Goal: Obtain resource: Download file/media

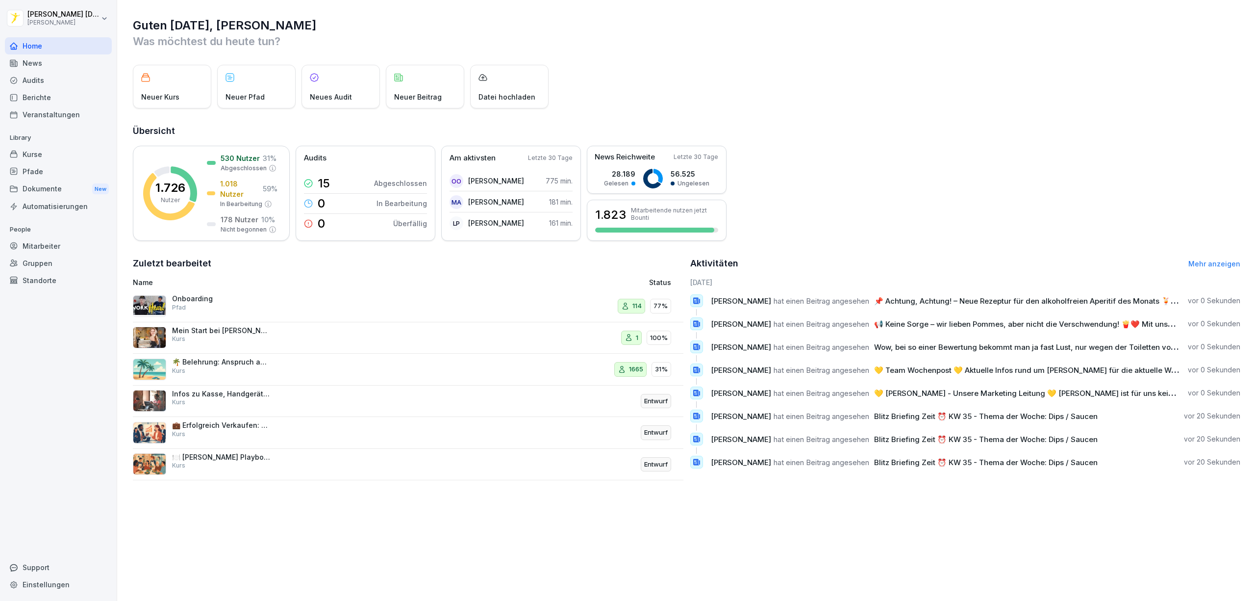
click at [54, 283] on div "Standorte" at bounding box center [58, 280] width 107 height 17
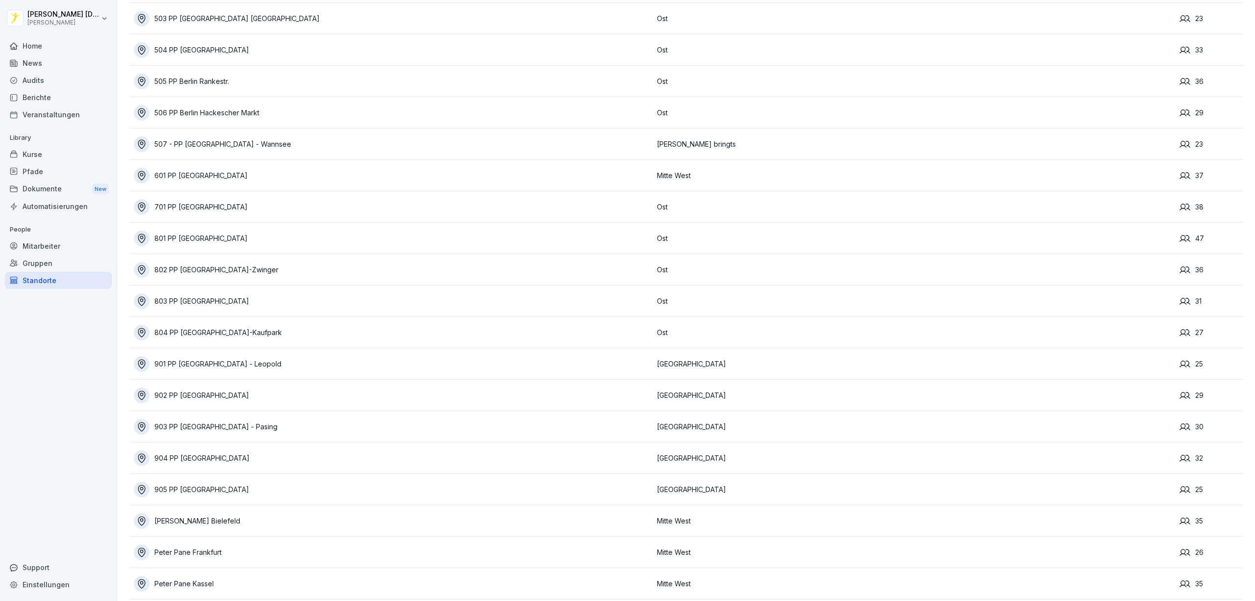
scroll to position [992, 0]
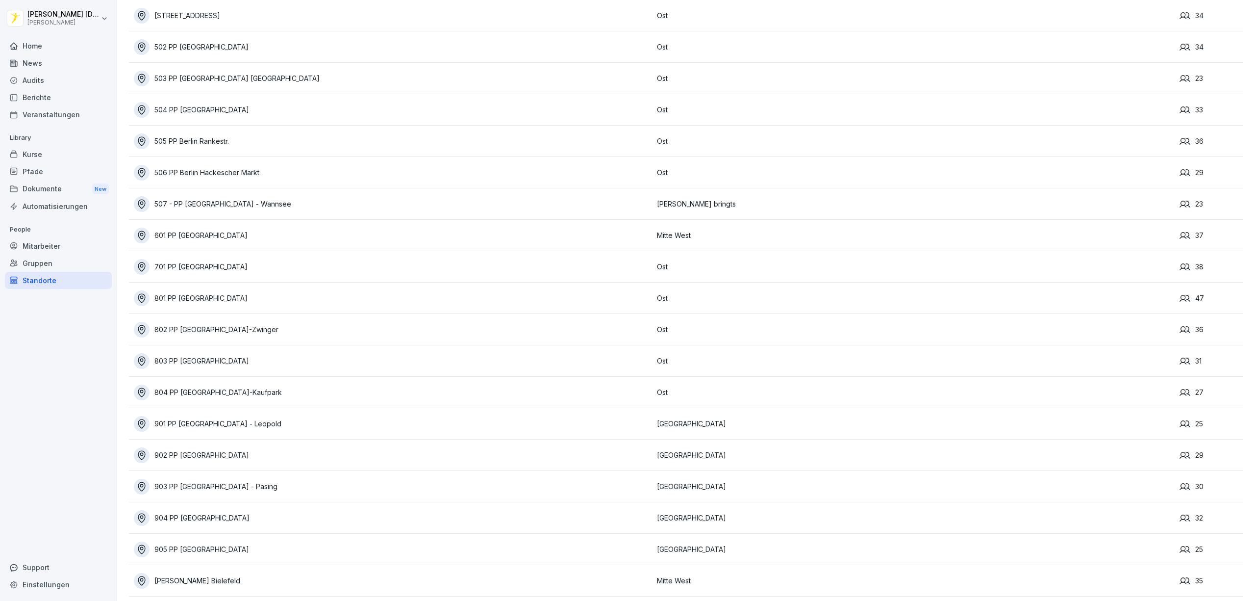
click at [249, 369] on td "803 PP [GEOGRAPHIC_DATA]" at bounding box center [390, 360] width 523 height 31
click at [1180, 358] on icon at bounding box center [1185, 360] width 11 height 7
click at [296, 366] on div "803 PP Chemnitz" at bounding box center [393, 361] width 518 height 16
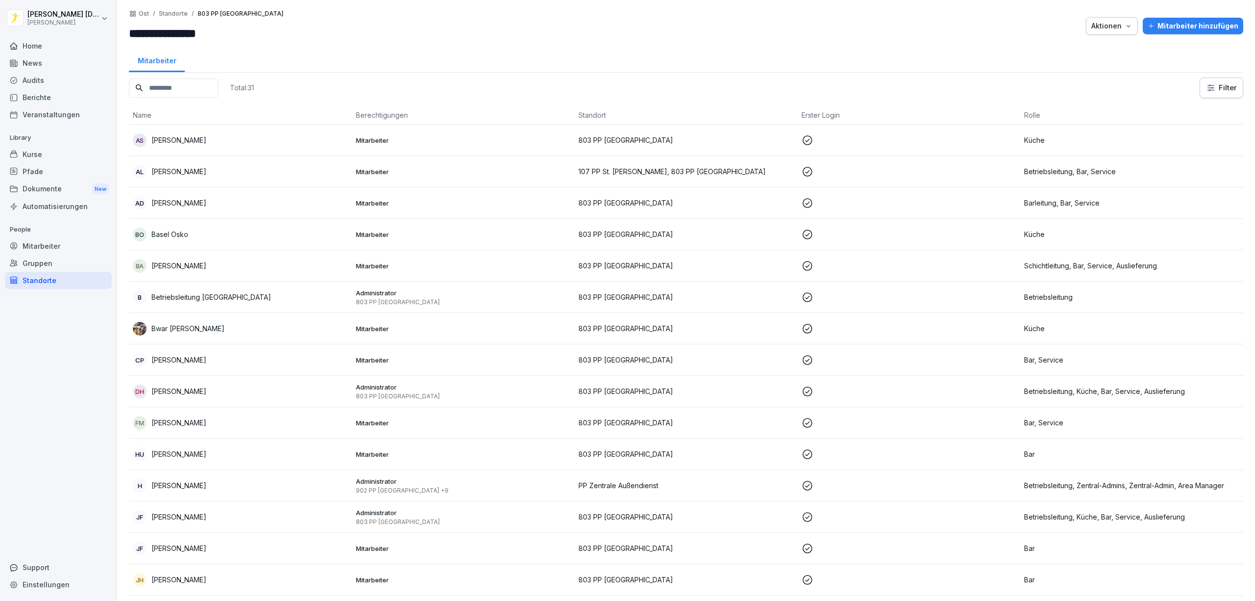
click at [54, 153] on div "Kurse" at bounding box center [58, 154] width 107 height 17
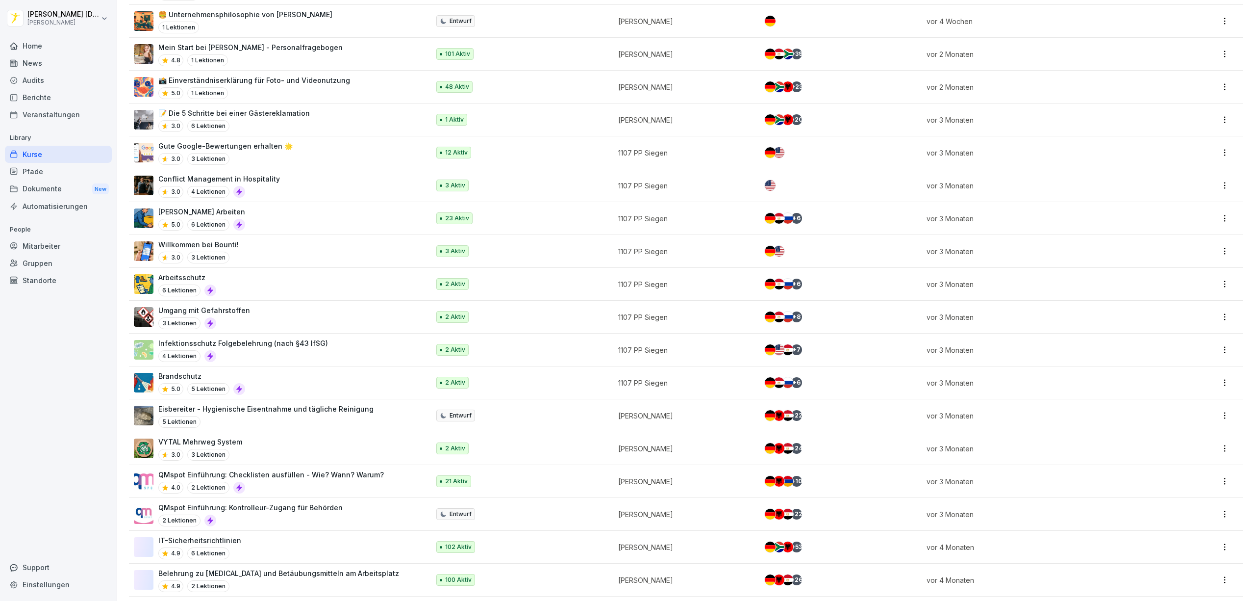
scroll to position [523, 0]
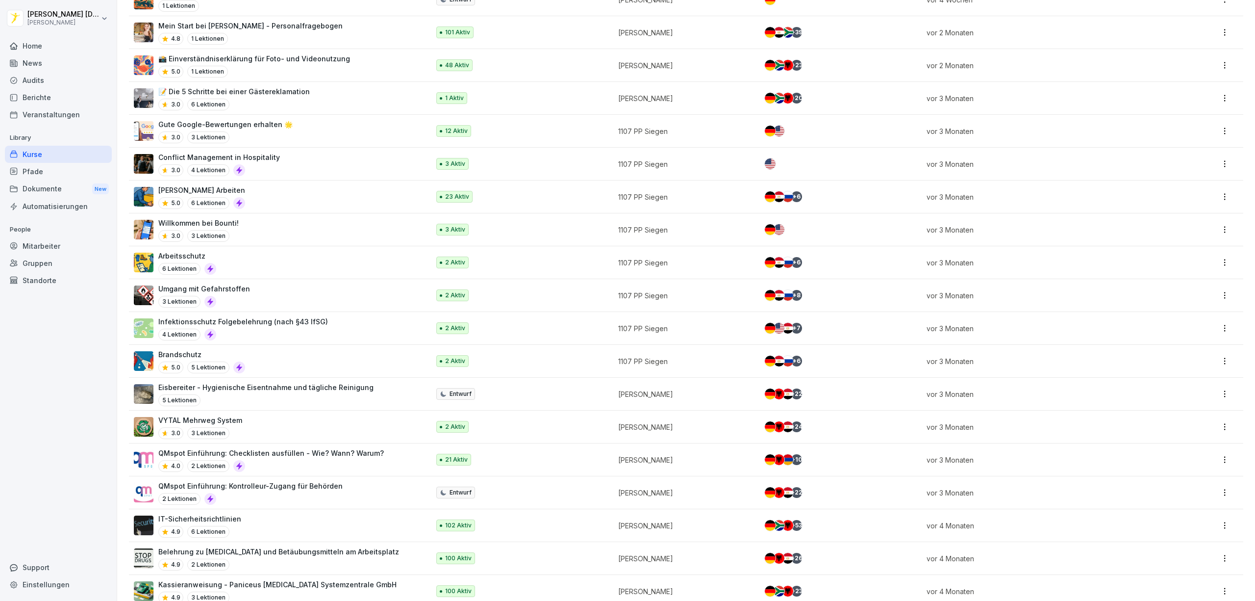
click at [337, 297] on div "Umgang mit Gefahrstoffen 3 Lektionen" at bounding box center [277, 295] width 286 height 24
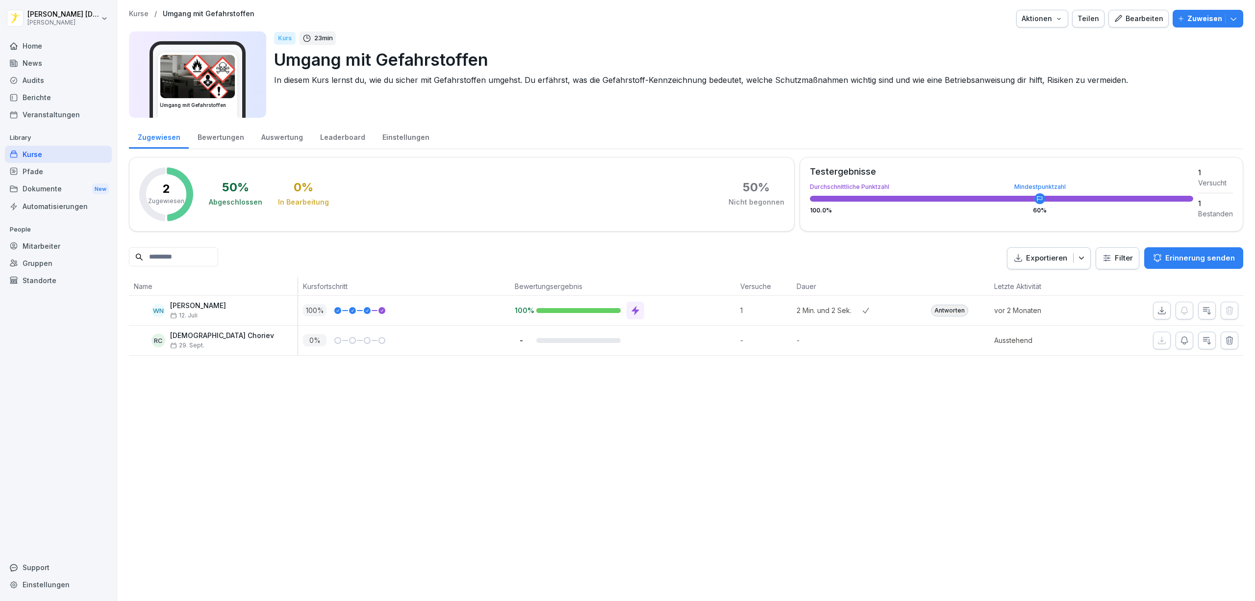
click at [1116, 255] on html "[PERSON_NAME] [PERSON_NAME] Home News Audits Berichte Veranstaltungen Library K…" at bounding box center [627, 300] width 1255 height 601
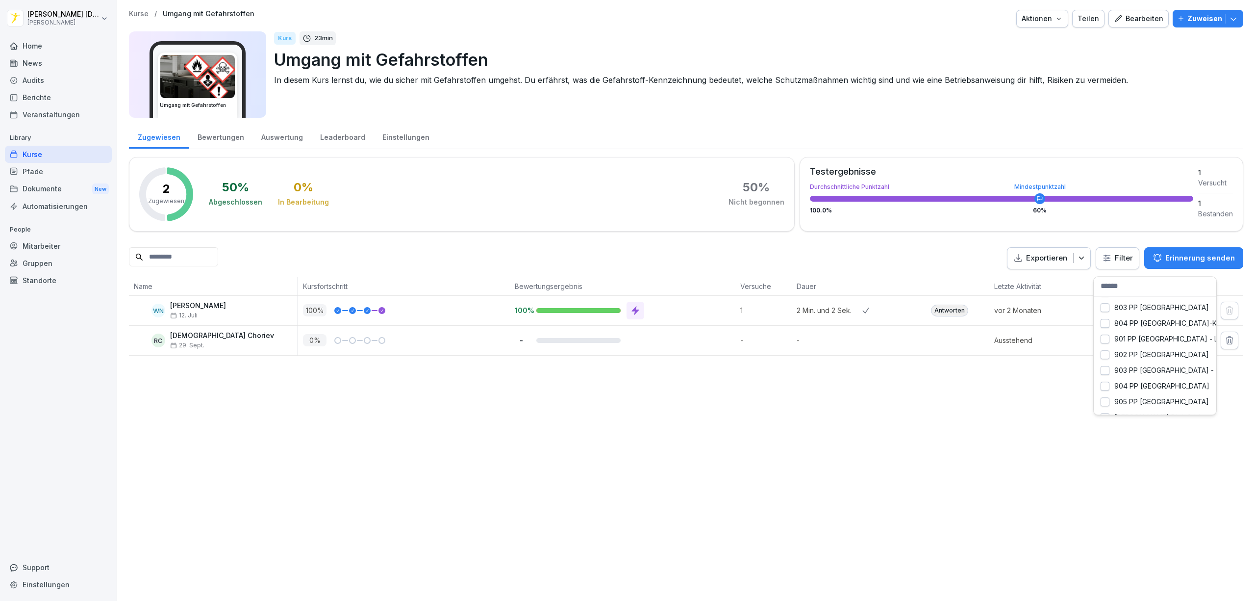
scroll to position [613, 0]
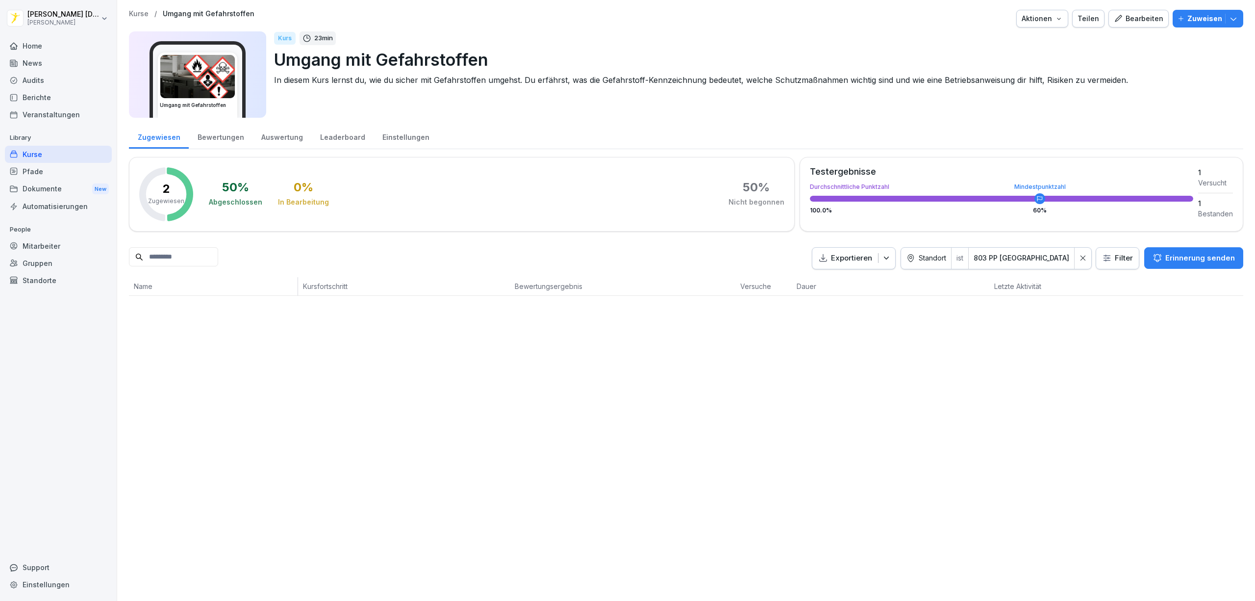
click at [220, 12] on p "Umgang mit Gefahrstoffen" at bounding box center [209, 14] width 92 height 8
drag, startPoint x: 139, startPoint y: 14, endPoint x: 223, endPoint y: 73, distance: 102.3
click at [140, 14] on p "Kurse" at bounding box center [139, 14] width 20 height 8
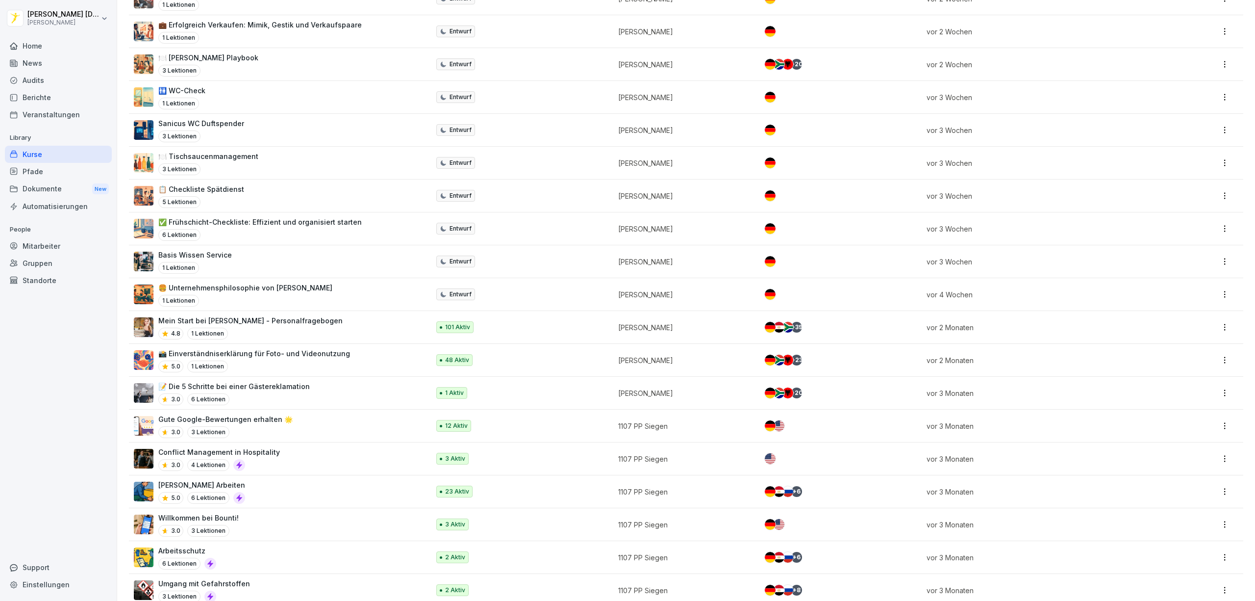
scroll to position [261, 0]
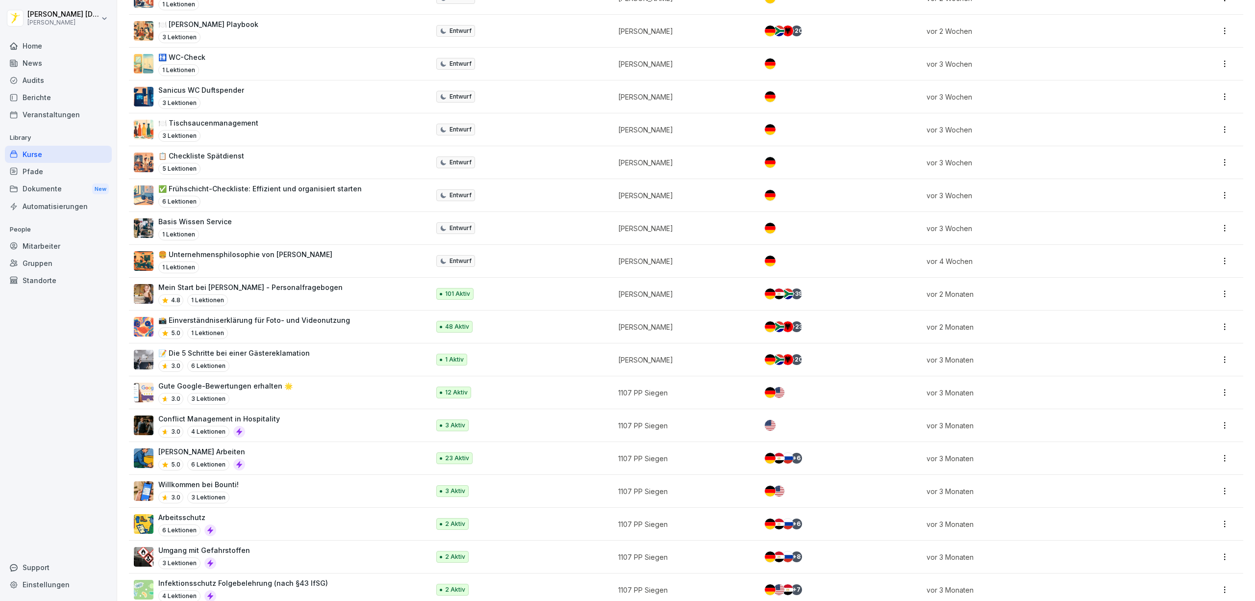
click at [348, 522] on div "Arbeitsschutz 6 Lektionen" at bounding box center [277, 524] width 286 height 24
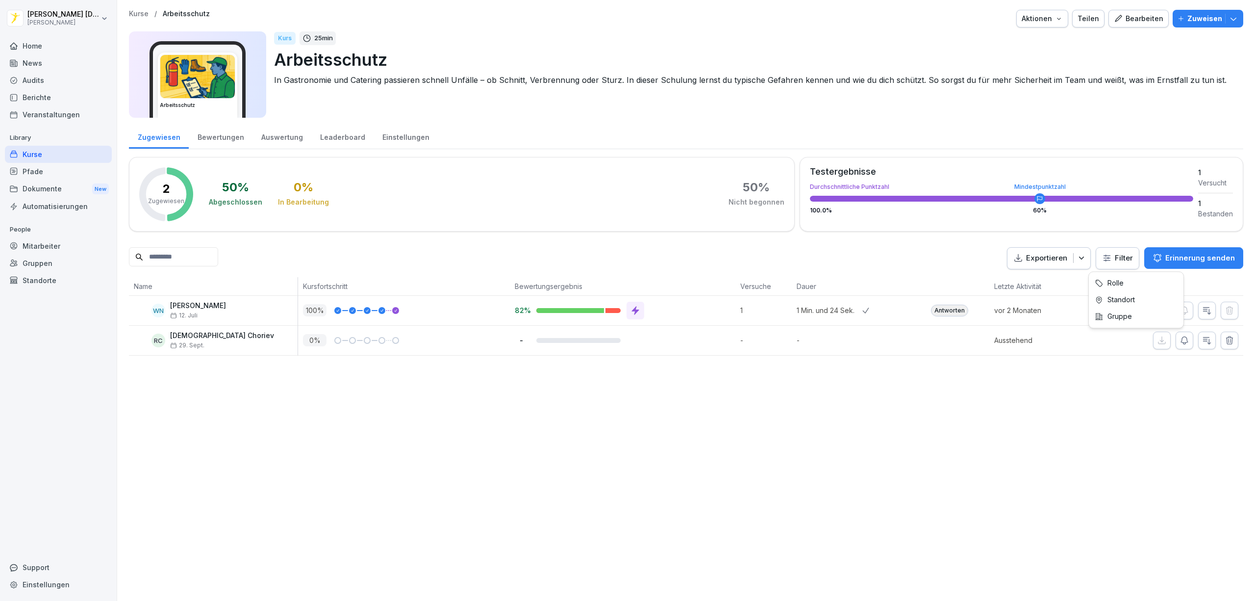
click at [1110, 265] on html "Karl Bönisch Peter Pane Home News Audits Berichte Veranstaltungen Library Kurse…" at bounding box center [627, 300] width 1255 height 601
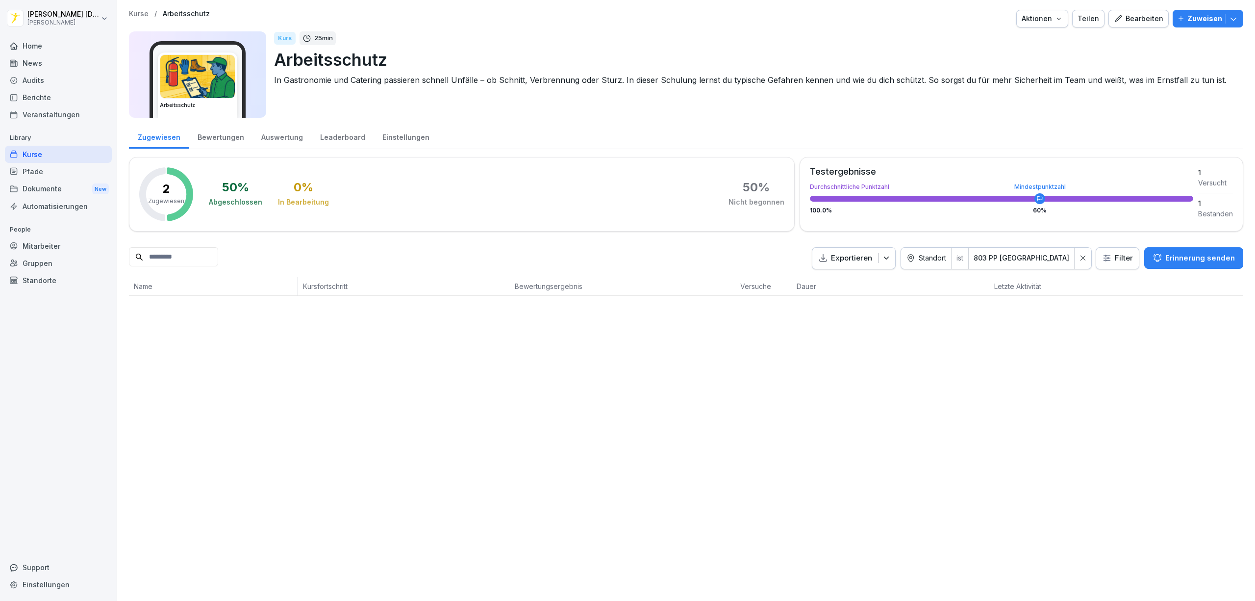
click at [56, 281] on div "Standorte" at bounding box center [58, 280] width 107 height 17
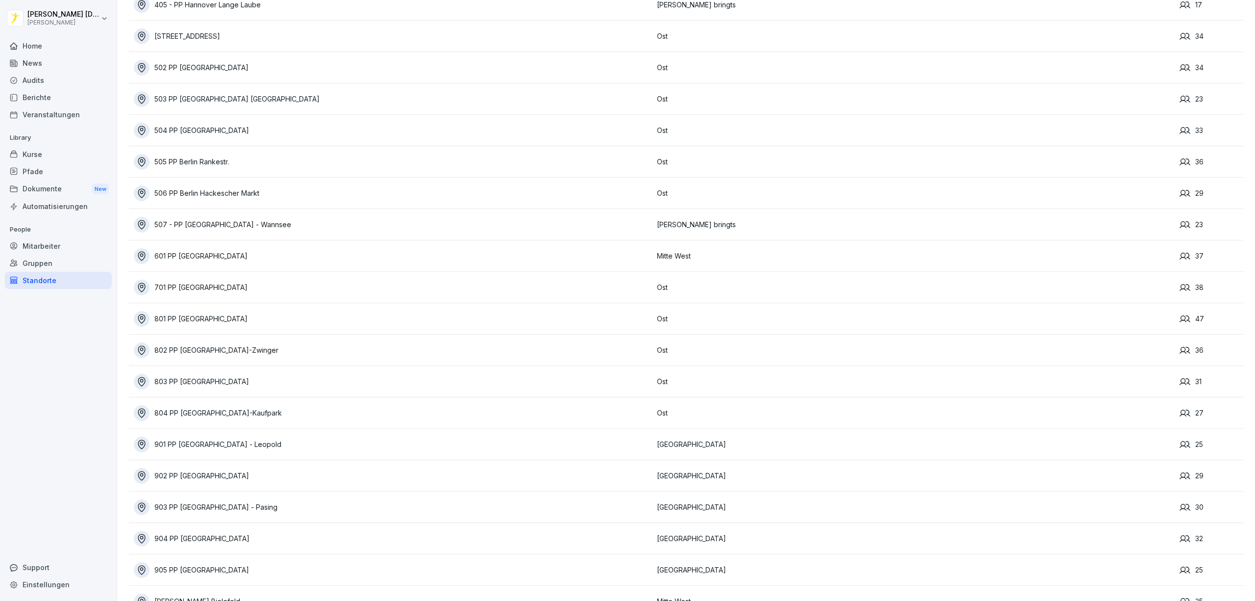
scroll to position [980, 0]
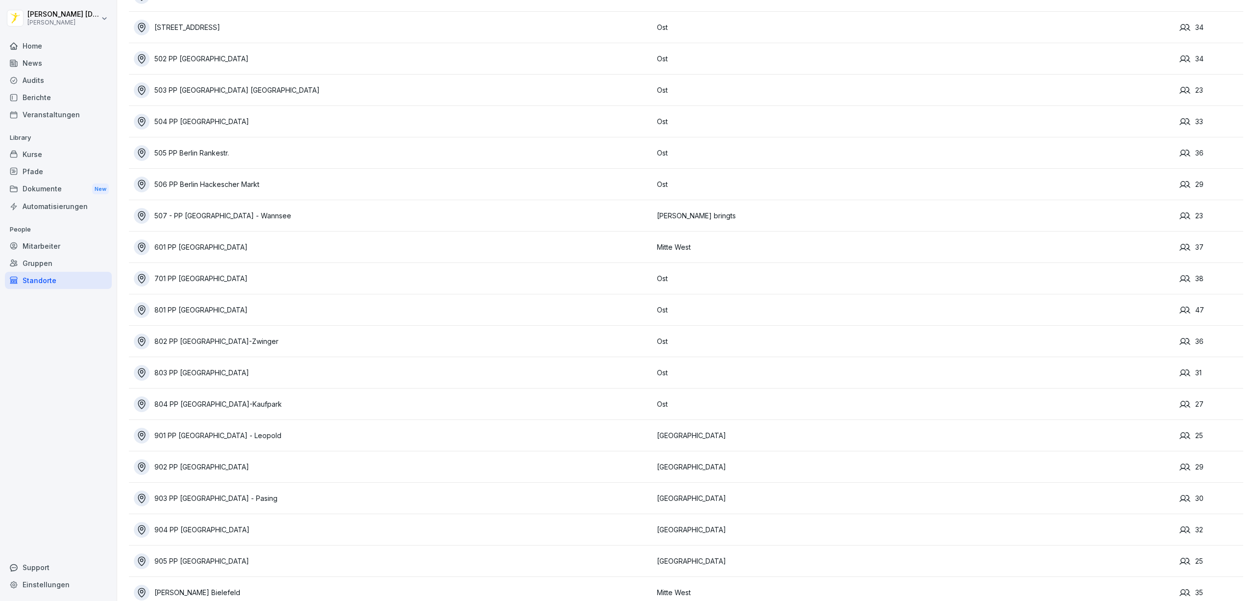
click at [316, 372] on div "803 PP [GEOGRAPHIC_DATA]" at bounding box center [393, 373] width 518 height 16
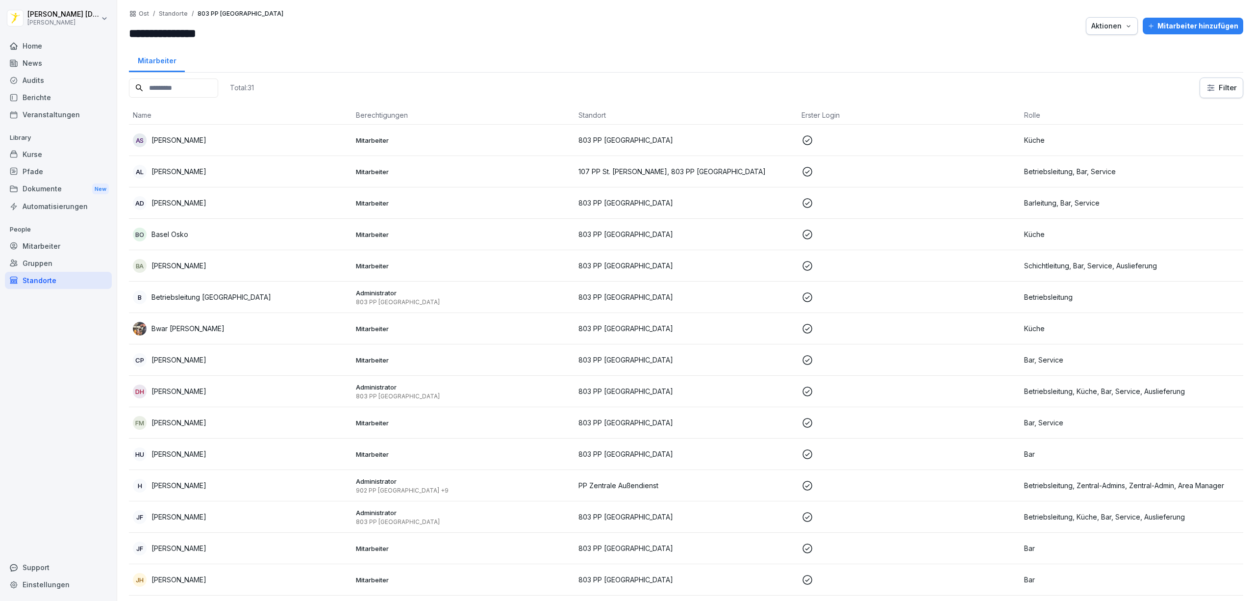
click at [55, 157] on div "Kurse" at bounding box center [58, 154] width 107 height 17
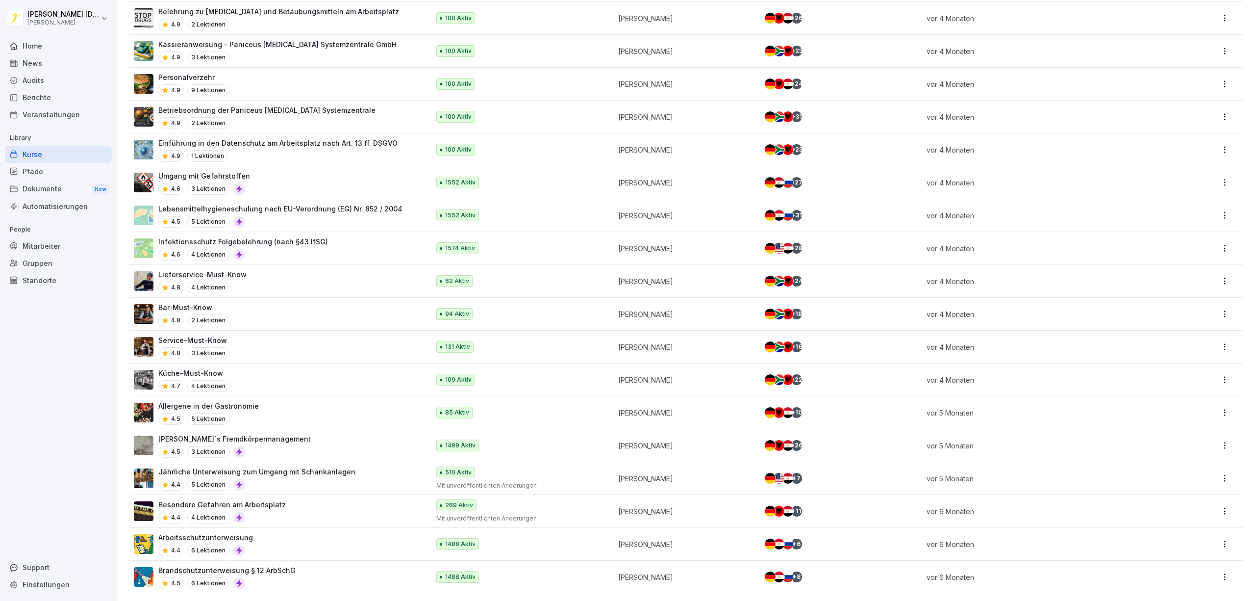
scroll to position [1073, 0]
click at [326, 566] on div "Brandschutzunterweisung § 12 ArbSchG 4.5 6 Lektionen" at bounding box center [277, 577] width 286 height 24
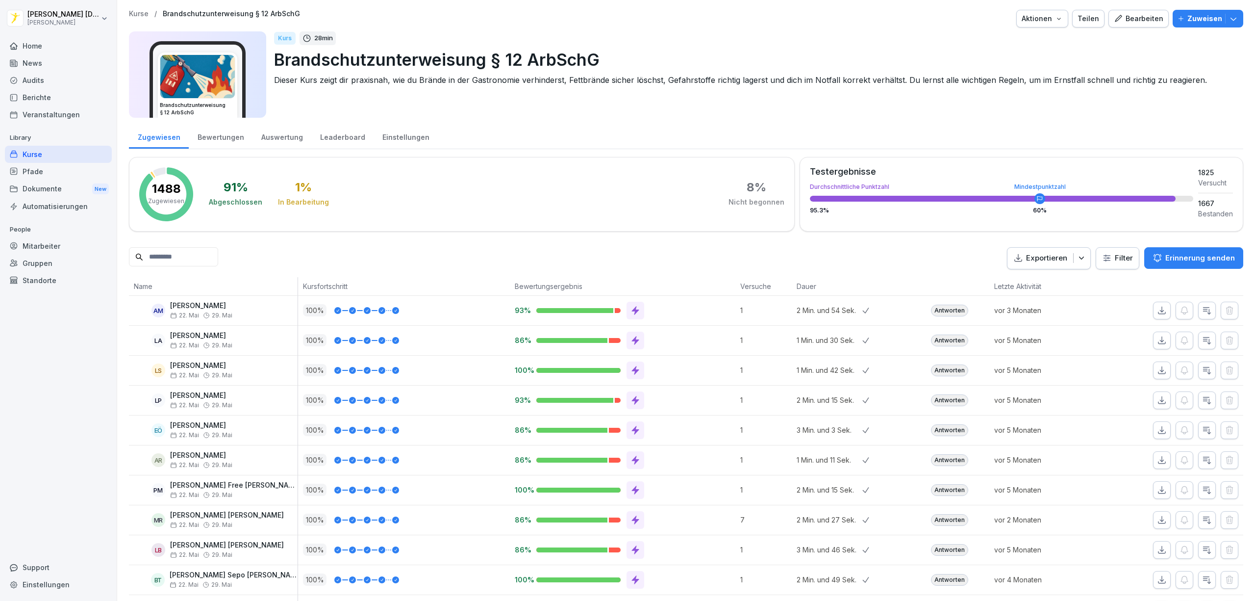
click at [1105, 261] on html "Karl Bönisch Peter Pane Home News Audits Berichte Veranstaltungen Library Kurse…" at bounding box center [627, 300] width 1255 height 601
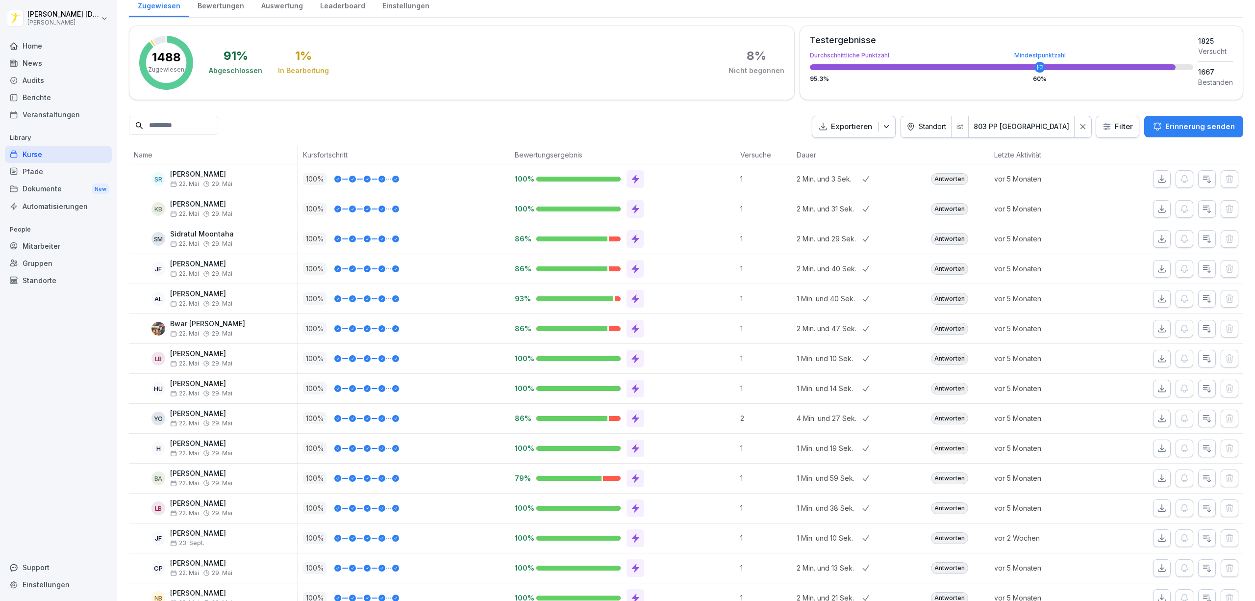
scroll to position [130, 0]
click at [891, 128] on icon "button" at bounding box center [886, 128] width 10 height 10
click at [810, 126] on div "Exportieren Standort ist 803 PP Chemnitz Filter Erinnerung senden" at bounding box center [686, 128] width 1114 height 22
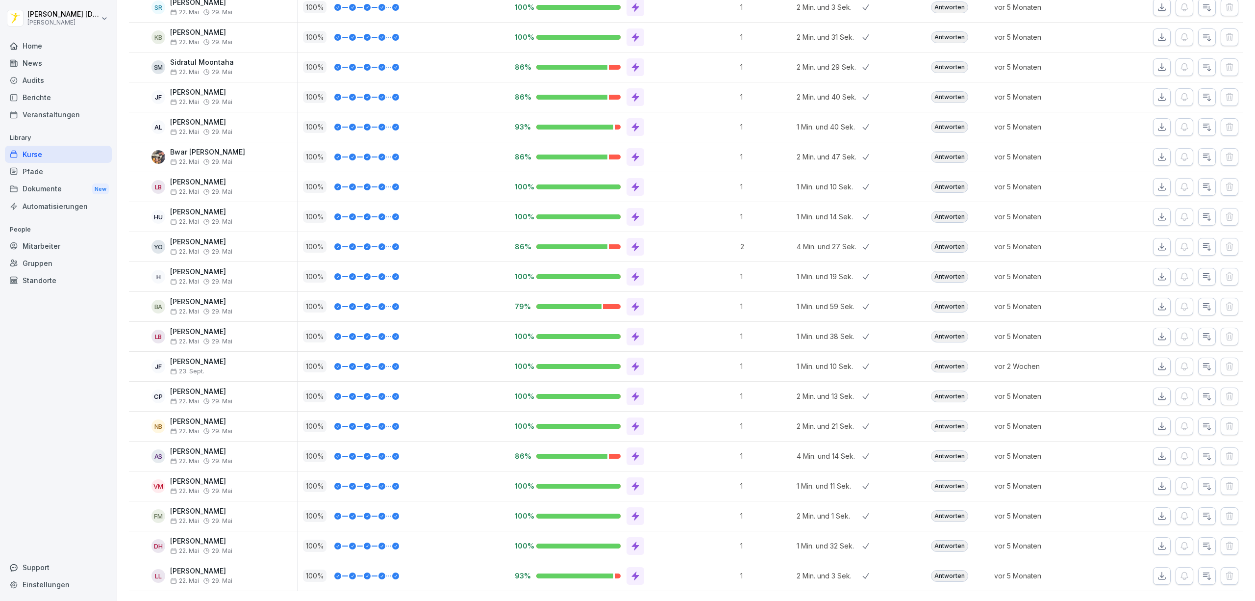
scroll to position [261, 0]
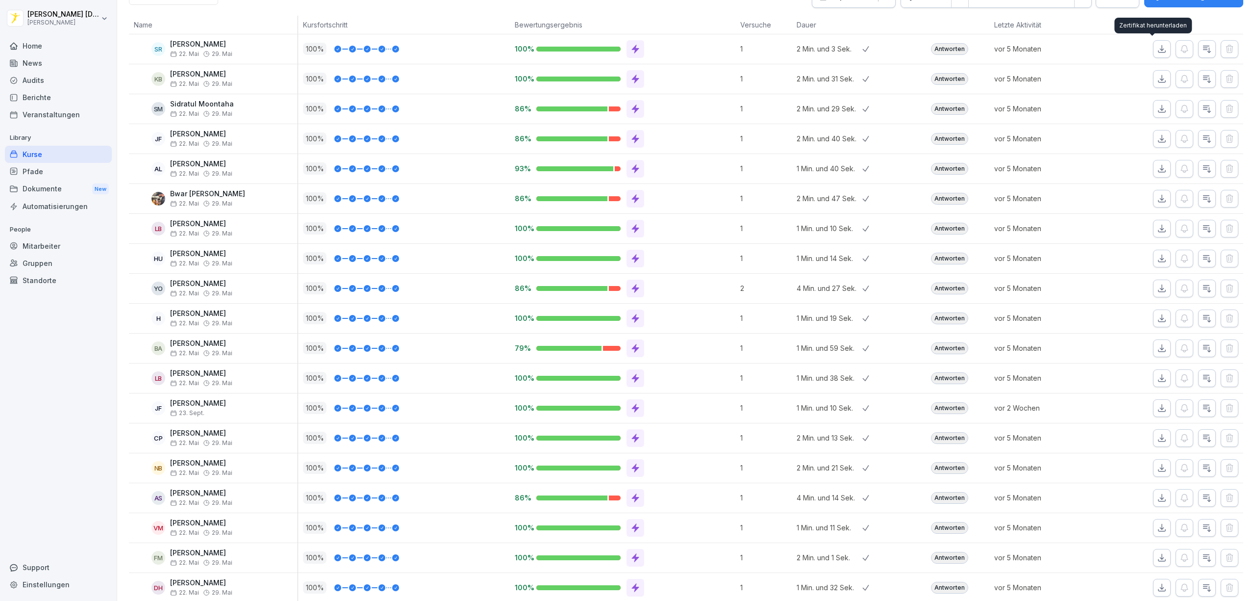
click at [1157, 54] on icon "button" at bounding box center [1162, 49] width 10 height 10
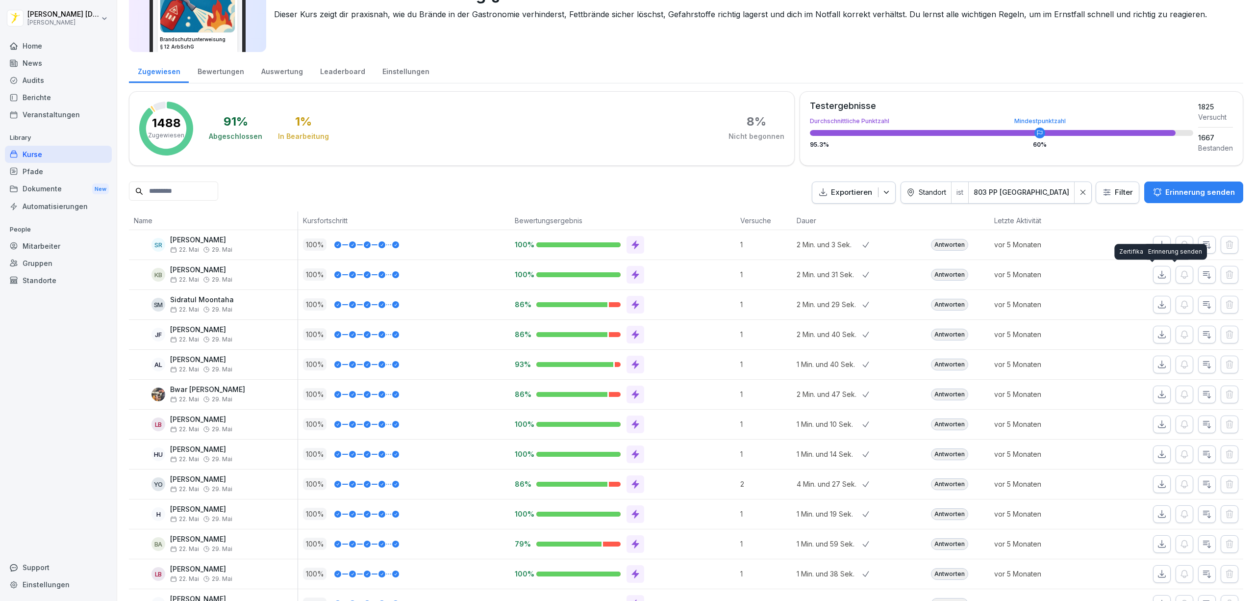
scroll to position [65, 0]
click at [891, 193] on icon "button" at bounding box center [886, 193] width 10 height 10
click at [889, 218] on p "Als Excel Datei exportieren" at bounding box center [876, 216] width 88 height 9
click at [62, 152] on div "Kurse" at bounding box center [58, 154] width 107 height 17
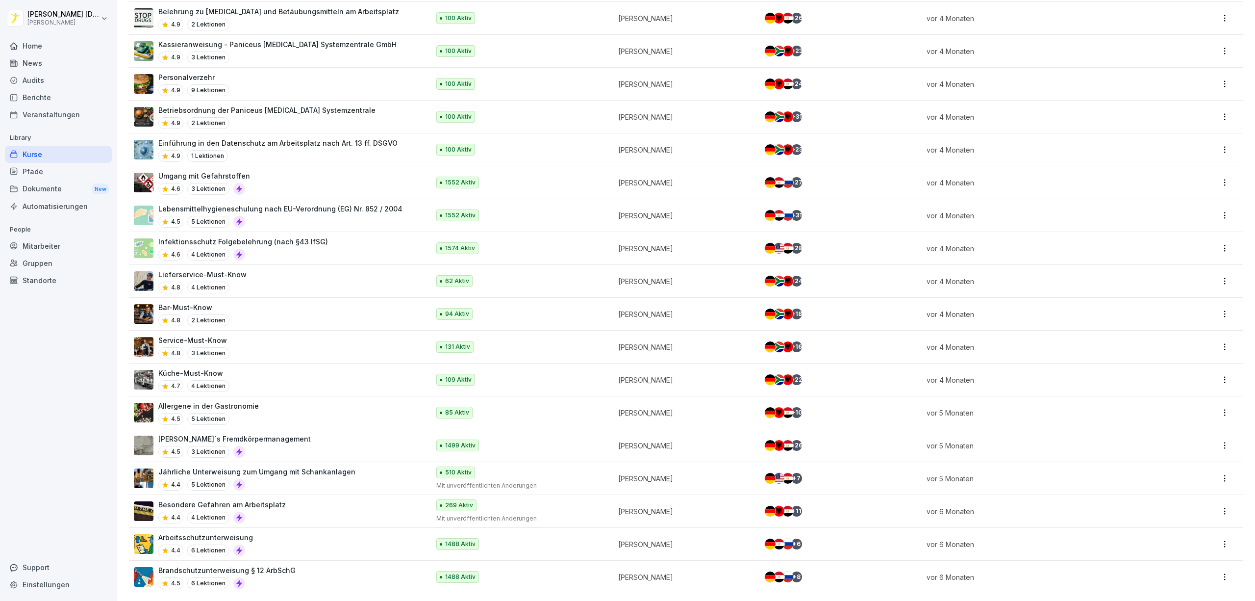
scroll to position [1073, 0]
click at [369, 533] on div "Arbeitsschutzunterweisung 4.4 6 Lektionen" at bounding box center [277, 544] width 286 height 24
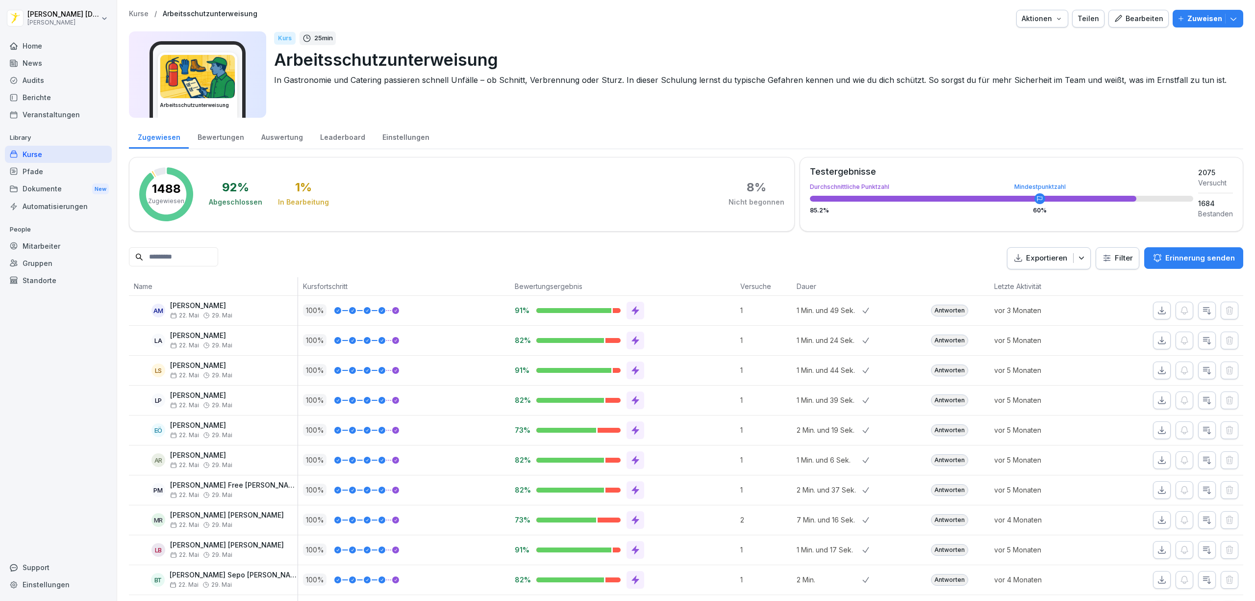
click at [1099, 263] on html "[PERSON_NAME] [PERSON_NAME] Home News Audits Berichte Veranstaltungen Library K…" at bounding box center [627, 300] width 1255 height 601
click at [906, 253] on html "Karl Bönisch Peter Pane Home News Audits Berichte Veranstaltungen Library Kurse…" at bounding box center [627, 300] width 1255 height 601
click at [1077, 258] on icon "button" at bounding box center [1082, 258] width 10 height 10
click at [1065, 281] on p "Als Excel Datei exportieren" at bounding box center [1033, 281] width 88 height 9
click at [1157, 313] on icon "button" at bounding box center [1162, 310] width 10 height 10
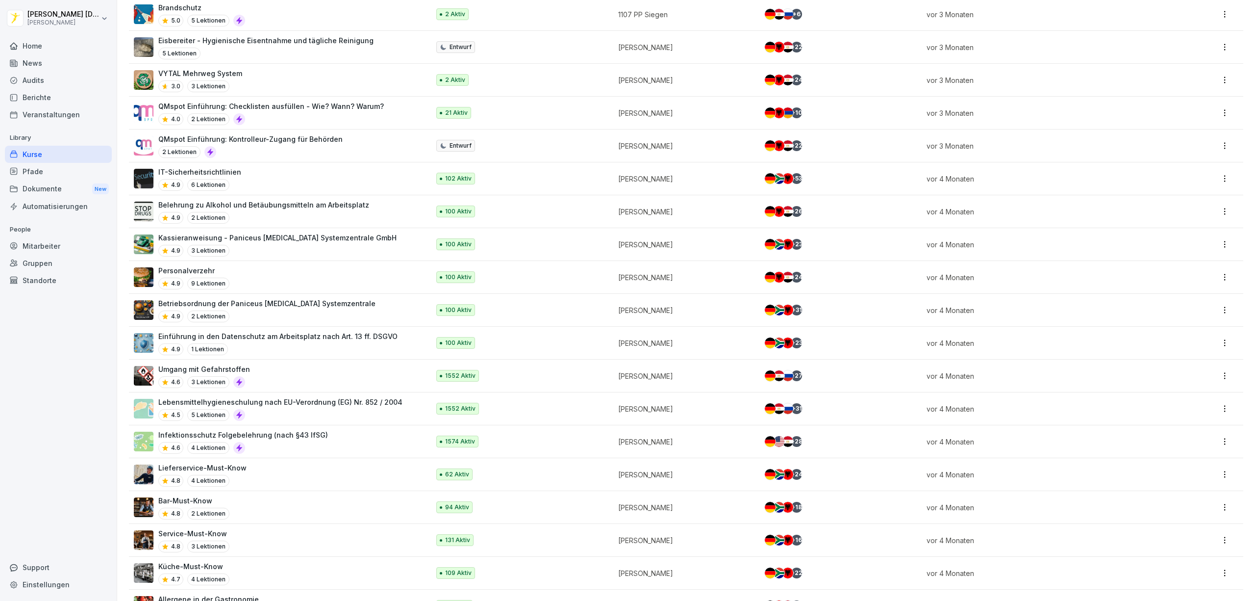
scroll to position [915, 0]
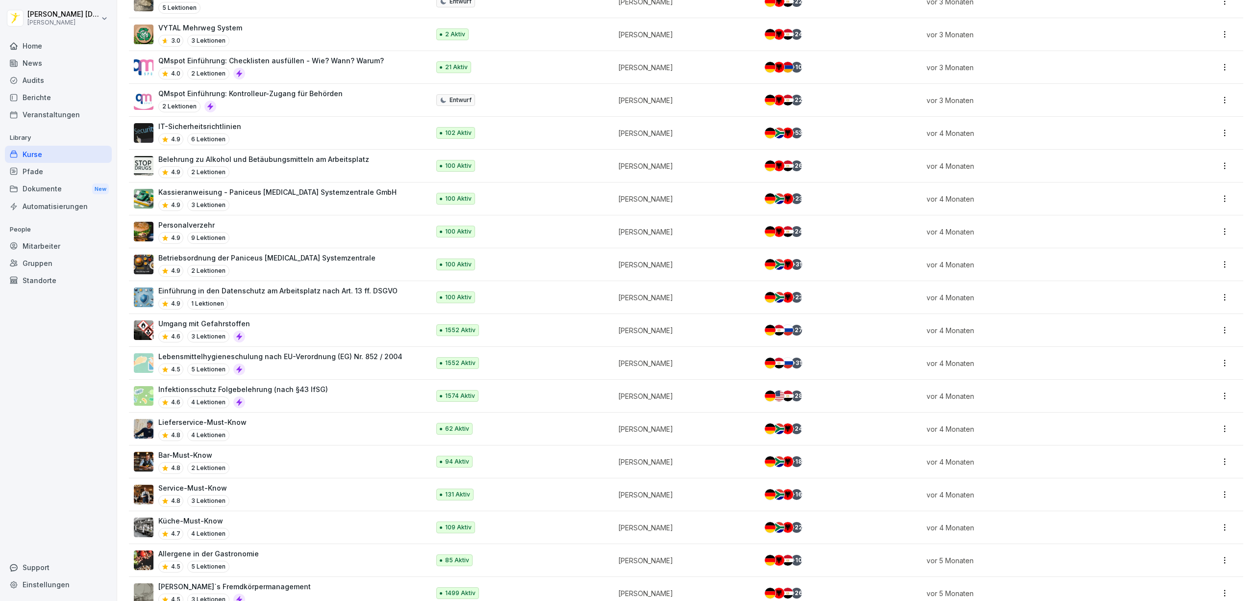
click at [363, 328] on div "Umgang mit Gefahrstoffen 4.6 3 Lektionen" at bounding box center [277, 330] width 286 height 24
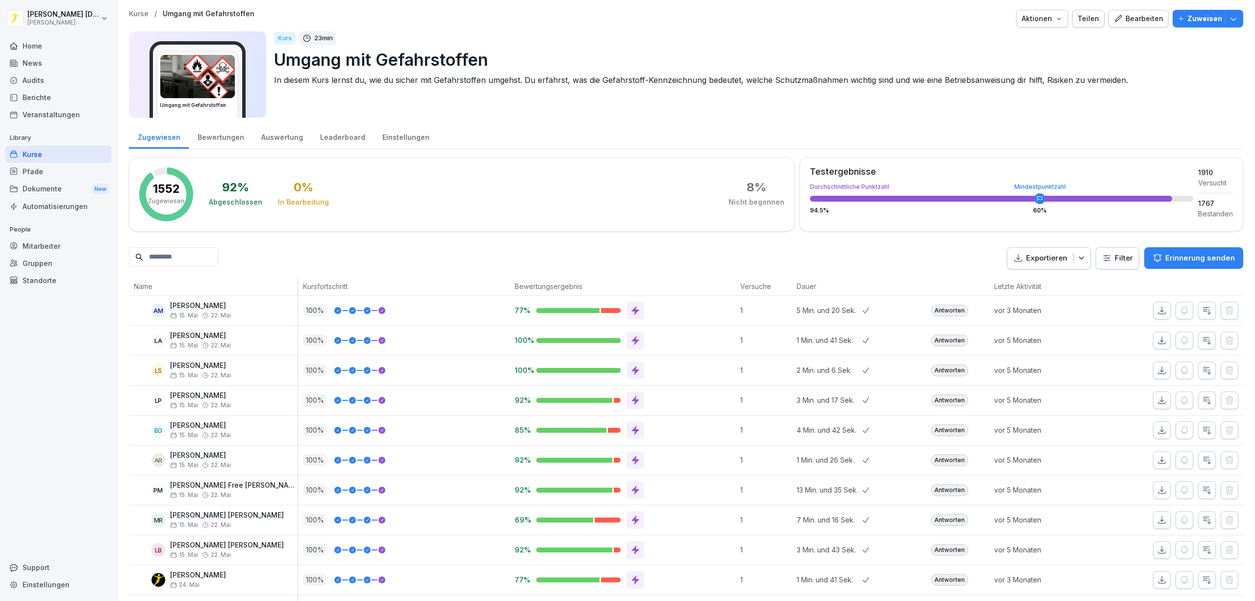
click at [1077, 260] on icon "button" at bounding box center [1082, 258] width 10 height 10
click at [785, 265] on div "Exportieren Filter Erinnerung senden" at bounding box center [686, 258] width 1114 height 22
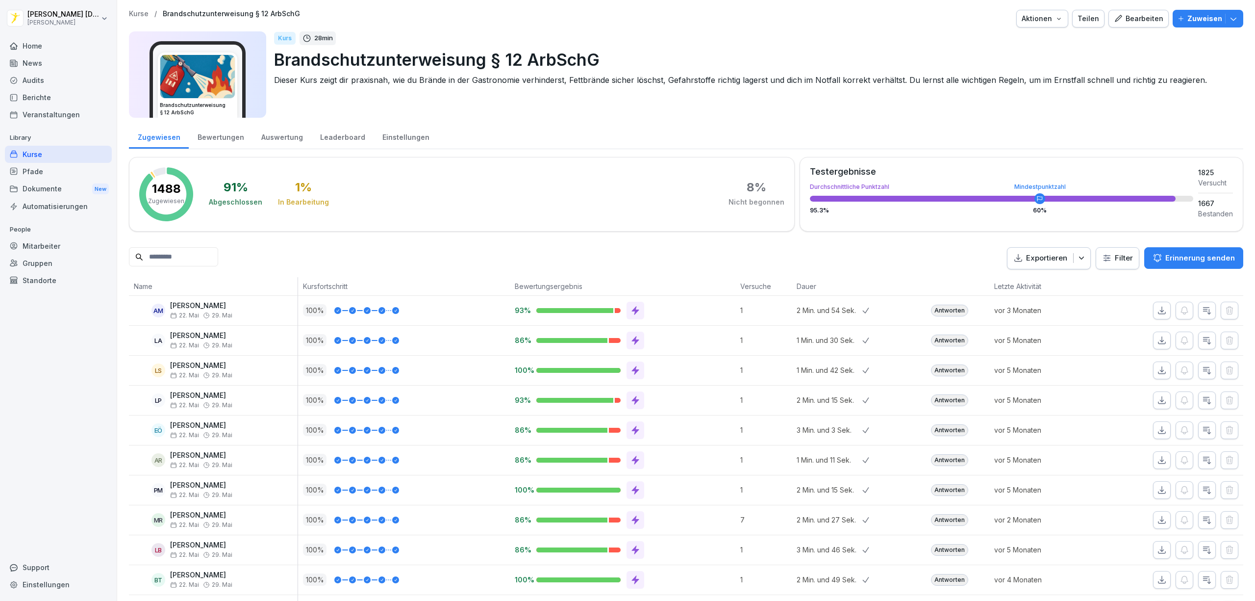
click at [1112, 261] on html "[PERSON_NAME] [PERSON_NAME] Home News Audits Berichte Veranstaltungen Library K…" at bounding box center [627, 300] width 1255 height 601
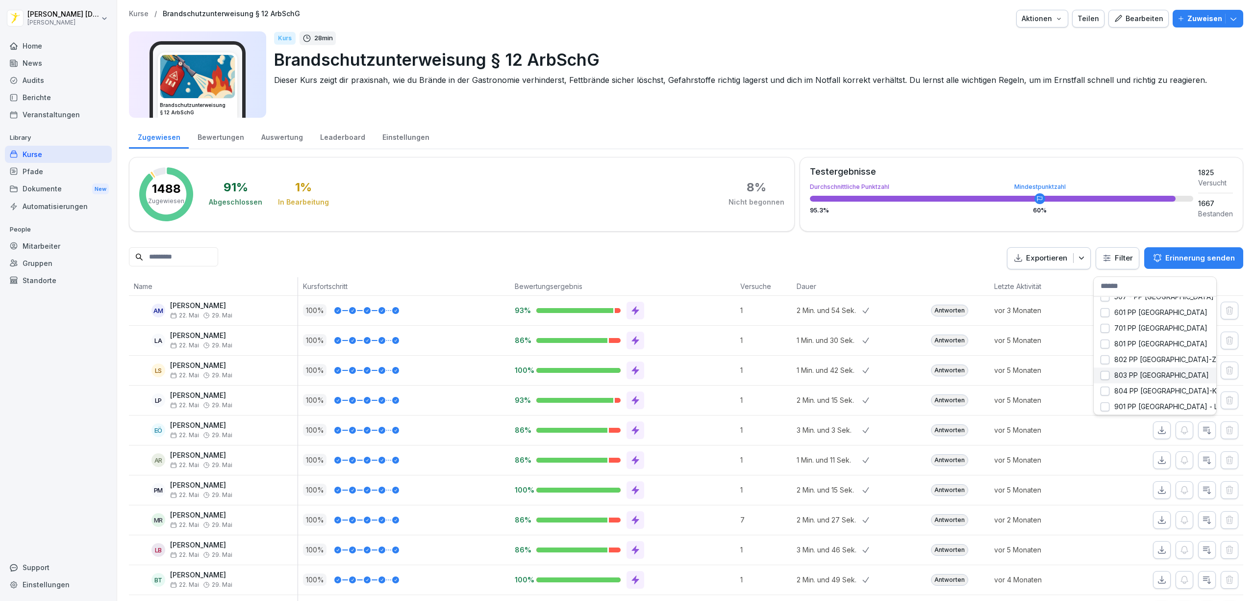
scroll to position [639, 0]
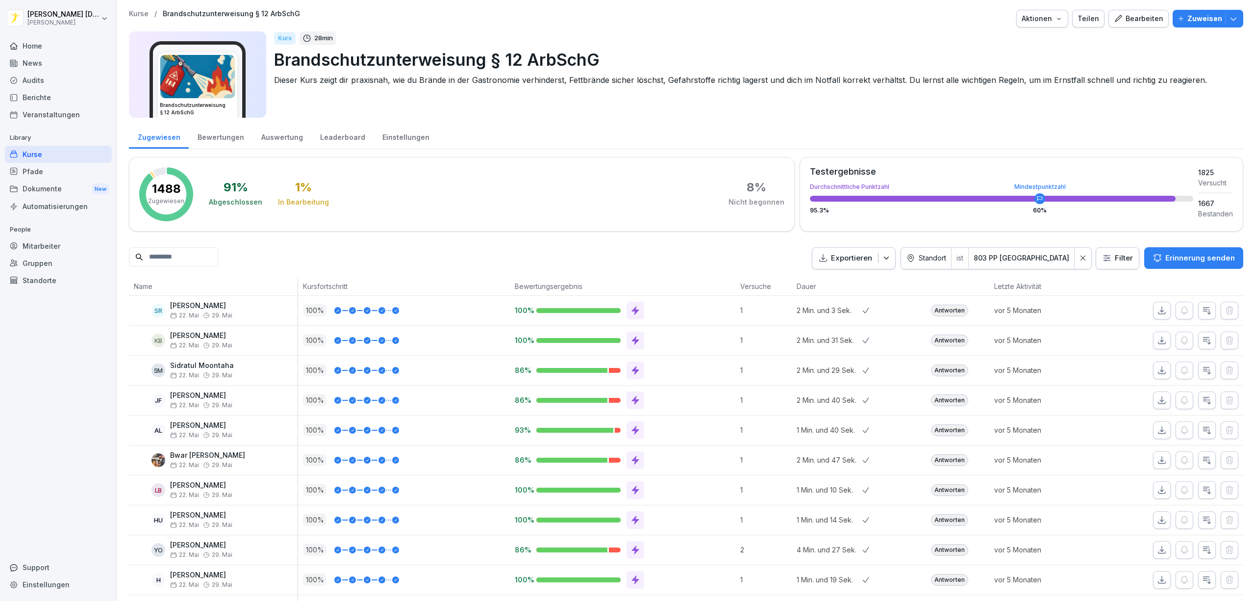
click at [872, 257] on p "Exportieren" at bounding box center [851, 257] width 41 height 11
click at [906, 285] on p "Als Excel Datei exportieren" at bounding box center [876, 281] width 88 height 9
click at [1157, 315] on icon "button" at bounding box center [1162, 310] width 10 height 10
click at [35, 155] on div "Kurse" at bounding box center [58, 154] width 107 height 17
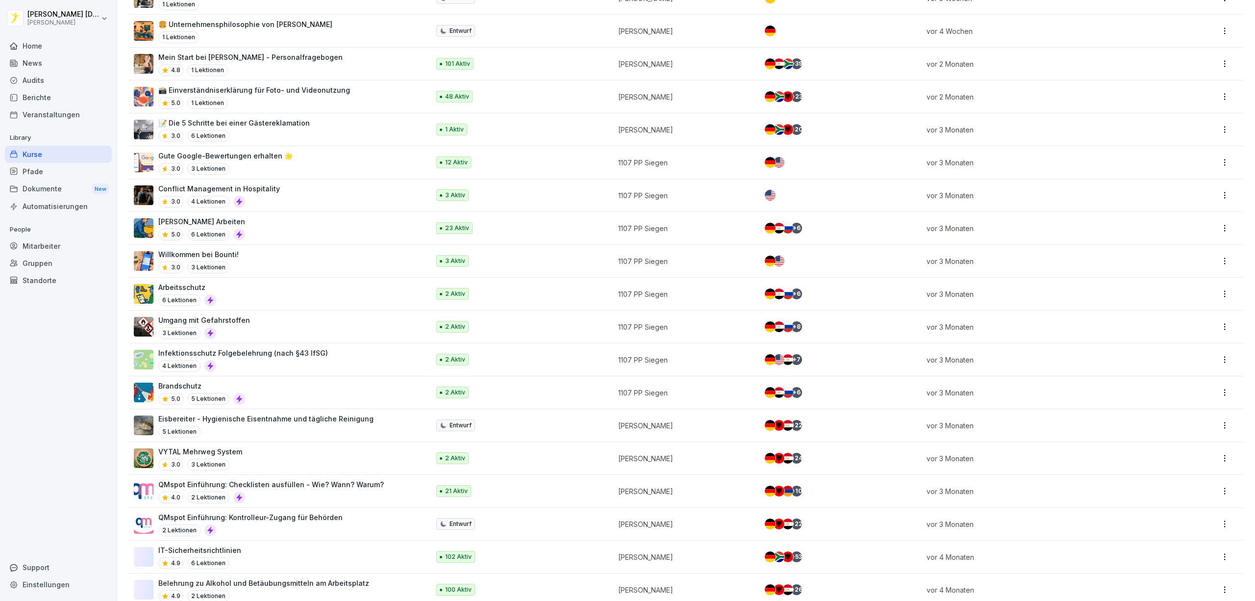
scroll to position [784, 0]
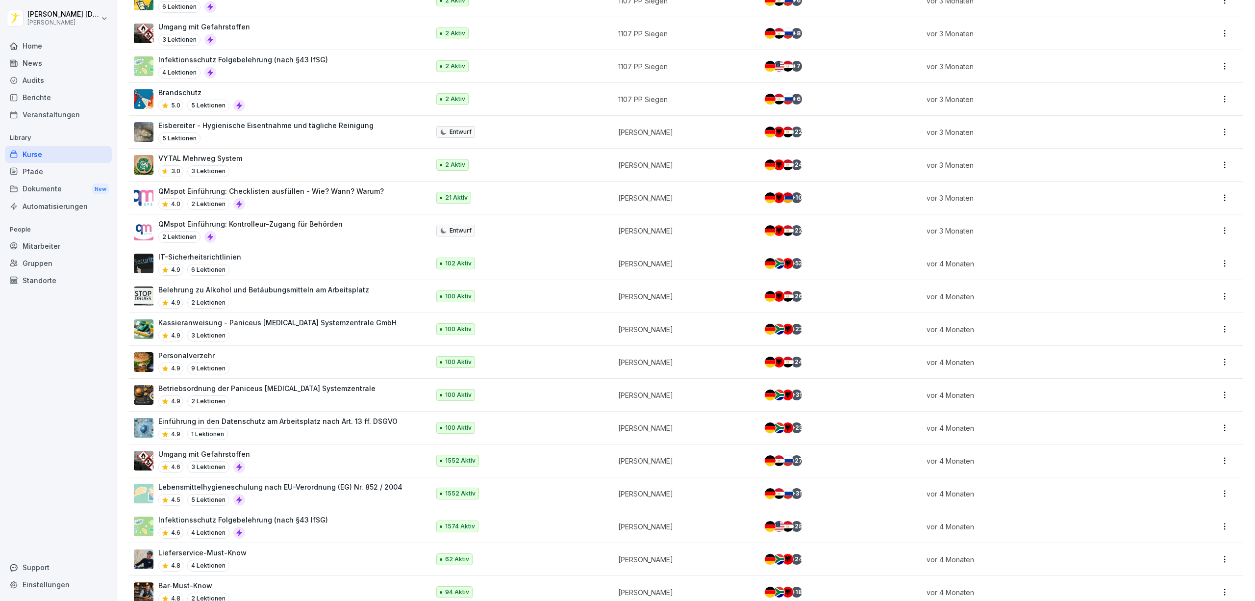
click at [338, 461] on div "Umgang mit Gefahrstoffen 4.6 3 Lektionen" at bounding box center [277, 461] width 286 height 24
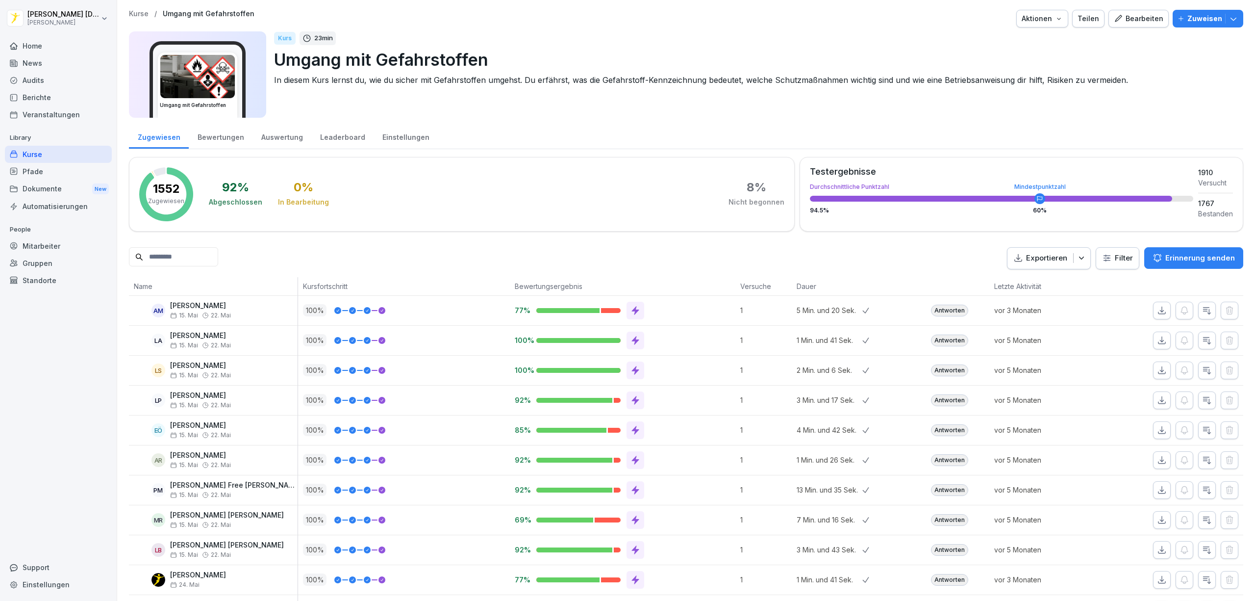
click at [1109, 261] on html "[PERSON_NAME] [PERSON_NAME] Home News Audits Berichte Veranstaltungen Library K…" at bounding box center [627, 300] width 1255 height 601
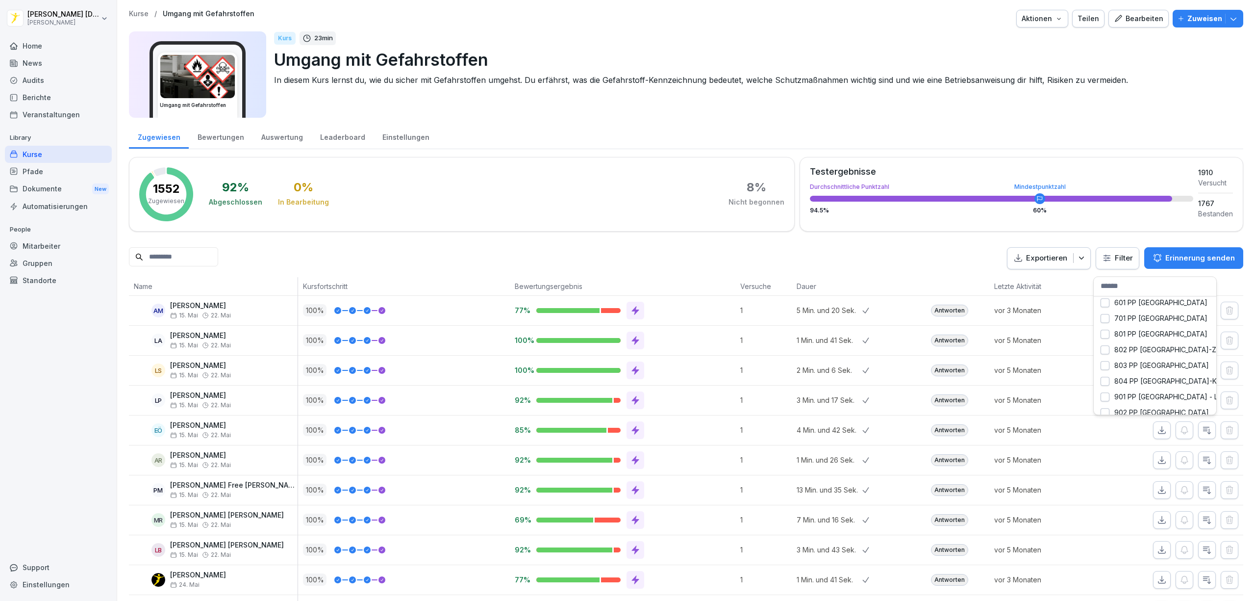
scroll to position [578, 0]
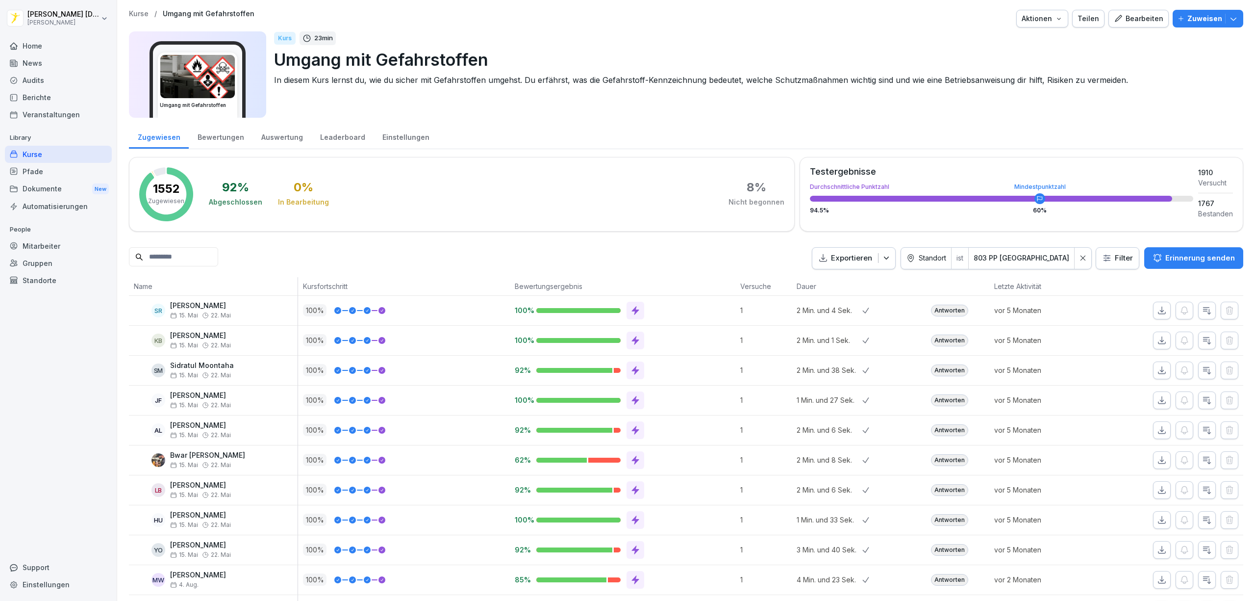
click at [872, 261] on p "Exportieren" at bounding box center [851, 257] width 41 height 11
click at [912, 283] on p "Als Excel Datei exportieren" at bounding box center [876, 281] width 88 height 9
click at [1153, 318] on button "button" at bounding box center [1162, 310] width 18 height 18
click at [42, 155] on div "Kurse" at bounding box center [58, 154] width 107 height 17
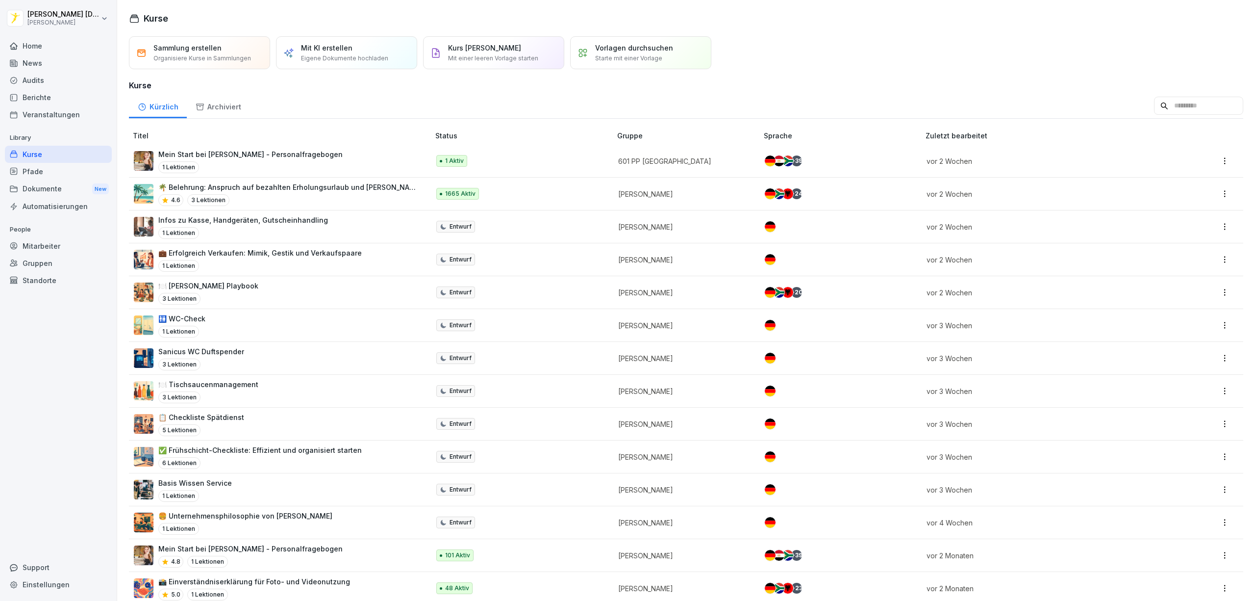
drag, startPoint x: 59, startPoint y: 246, endPoint x: 91, endPoint y: 246, distance: 31.9
click at [59, 246] on div "Mitarbeiter" at bounding box center [58, 245] width 107 height 17
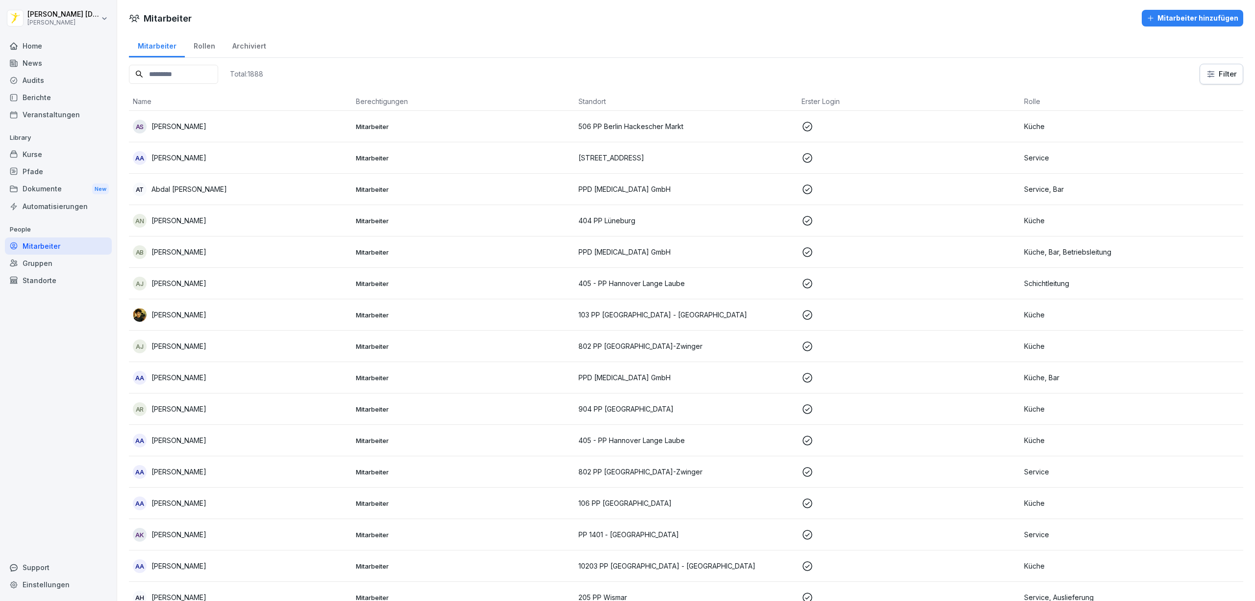
click at [1210, 77] on html "Karl Bönisch Peter Pane Home News Audits Berichte Veranstaltungen Library Kurse…" at bounding box center [627, 300] width 1255 height 601
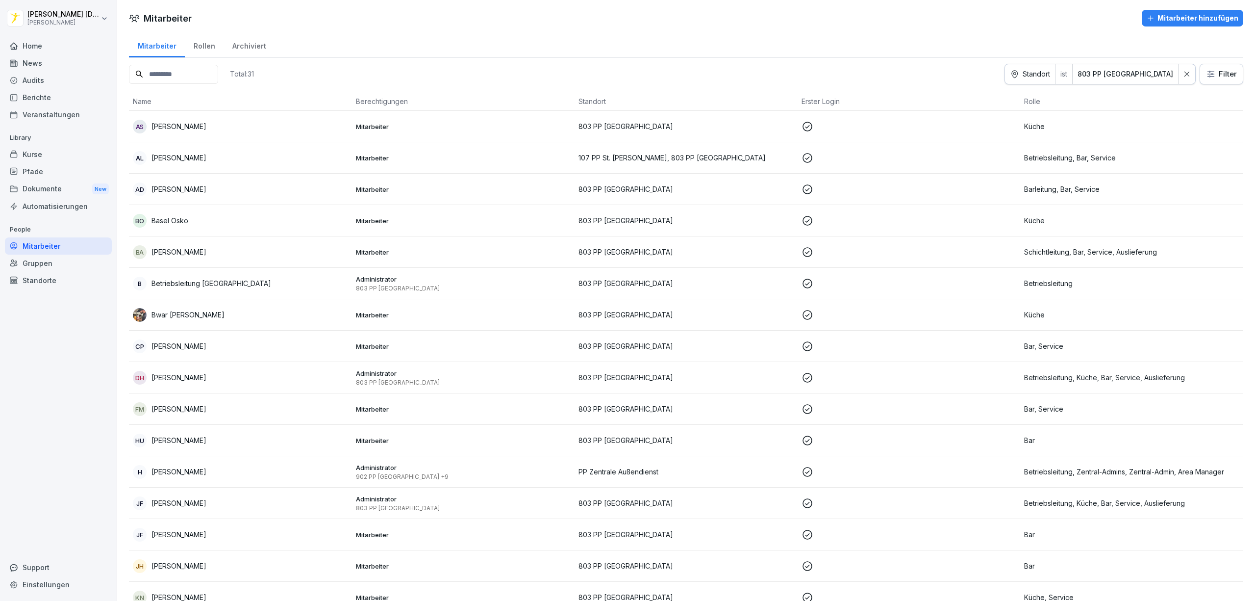
click at [51, 278] on div "Standorte" at bounding box center [58, 280] width 107 height 17
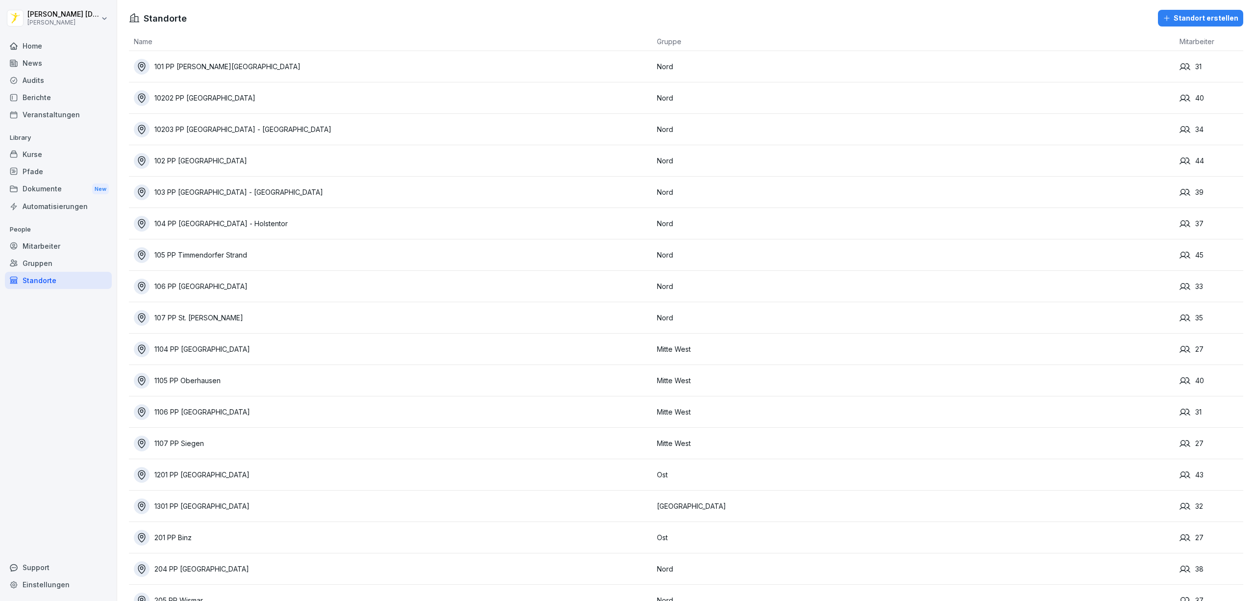
click at [68, 284] on div "Standorte" at bounding box center [58, 280] width 107 height 17
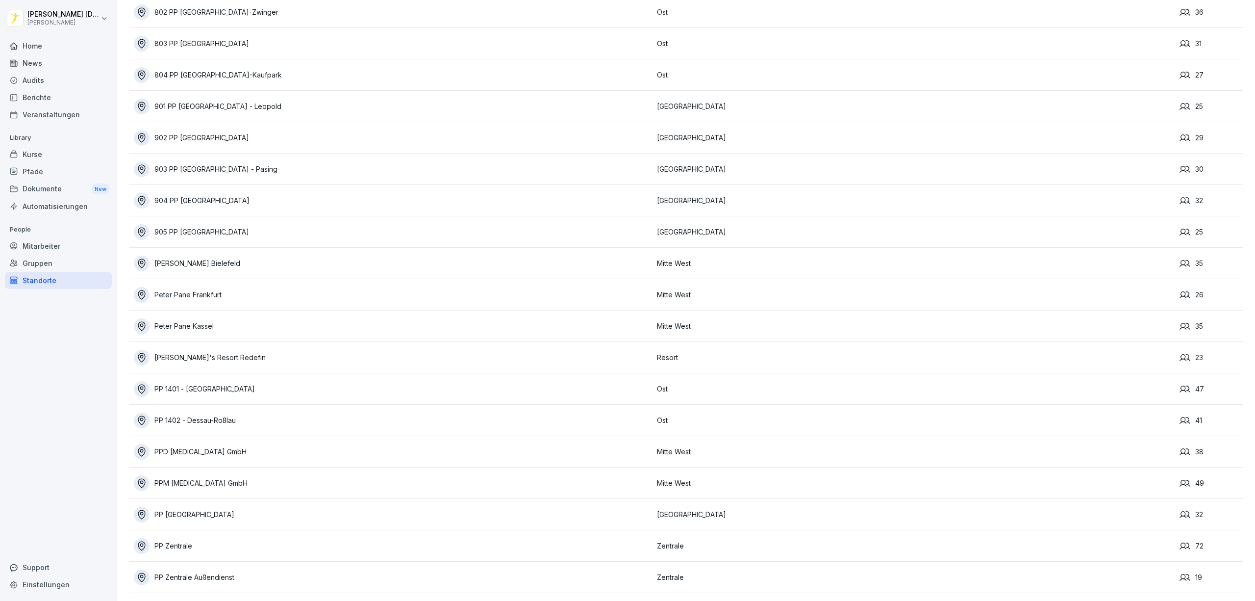
scroll to position [1319, 0]
click at [57, 246] on div "Mitarbeiter" at bounding box center [58, 245] width 107 height 17
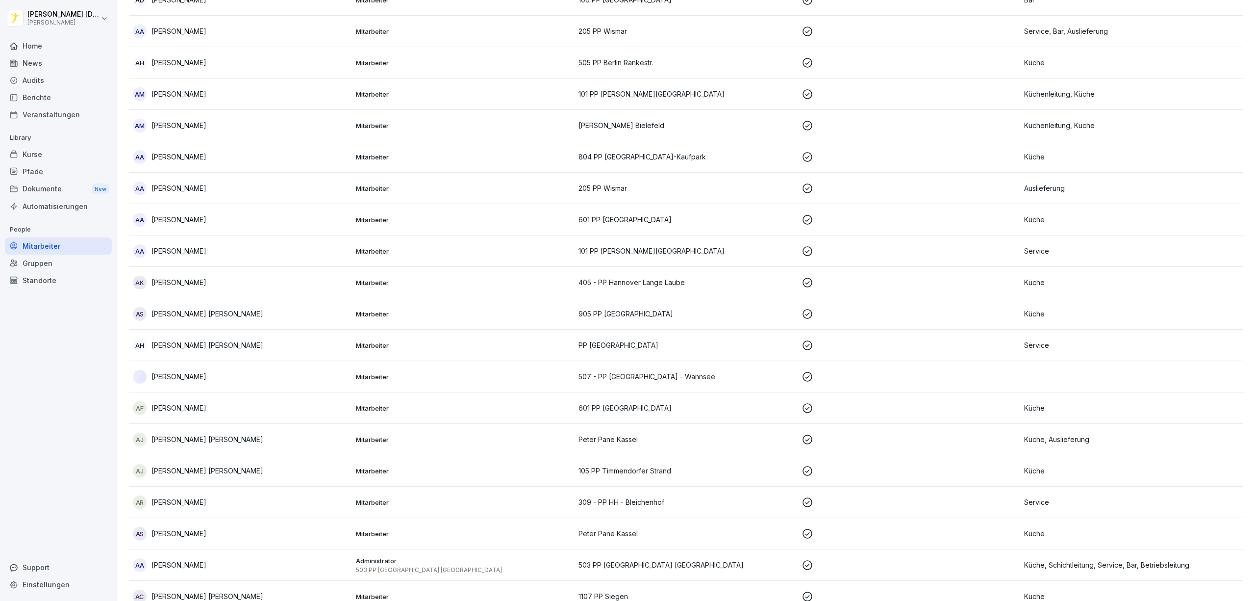
click at [55, 281] on div "Standorte" at bounding box center [58, 280] width 107 height 17
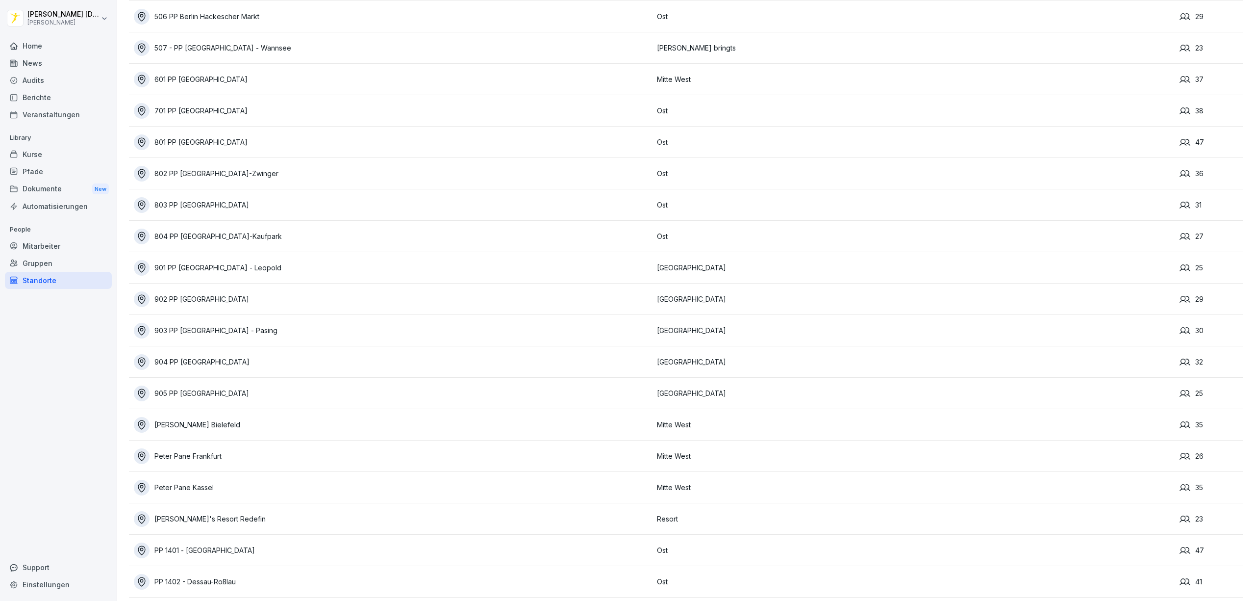
scroll to position [1123, 0]
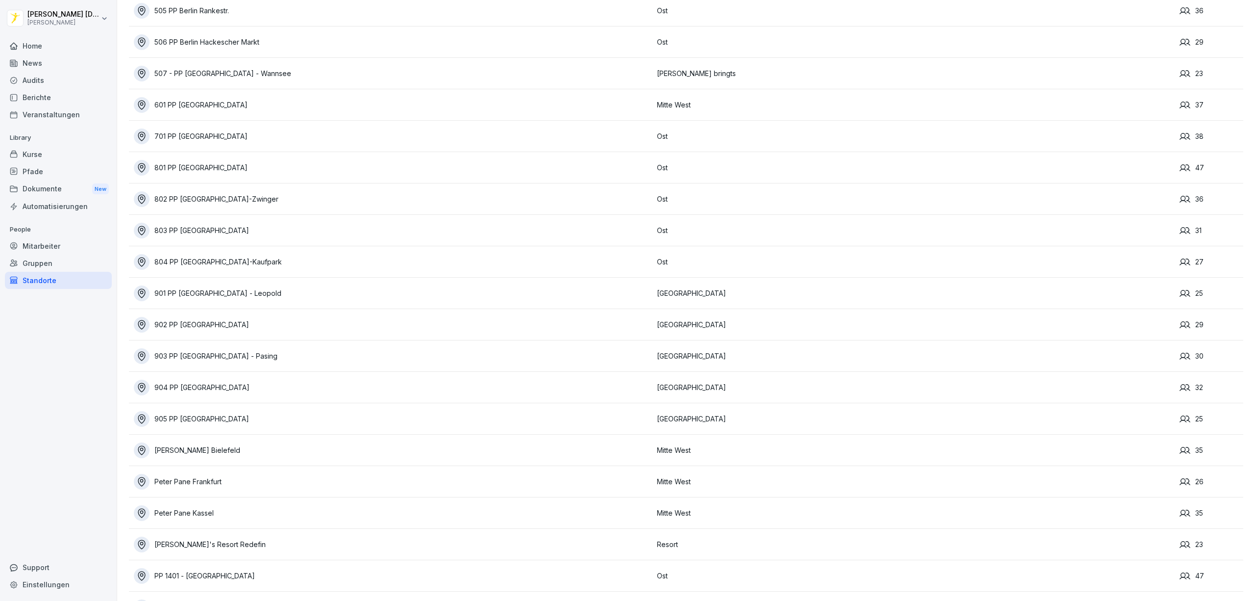
click at [300, 232] on div "803 PP [GEOGRAPHIC_DATA]" at bounding box center [393, 231] width 518 height 16
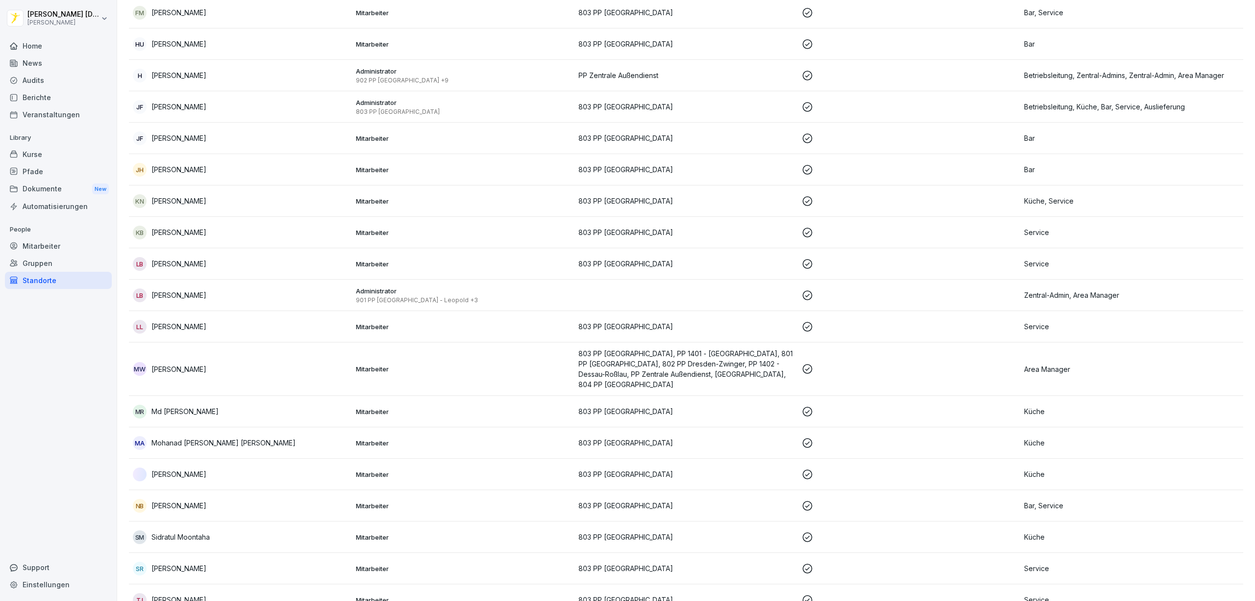
scroll to position [519, 0]
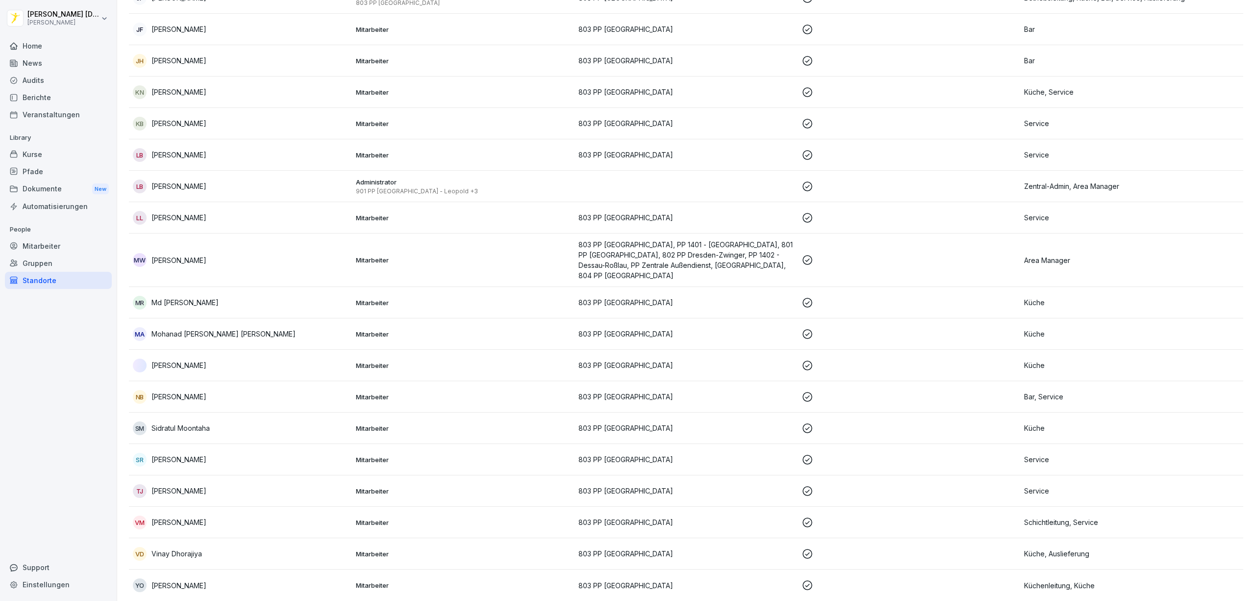
click at [58, 152] on div "Kurse" at bounding box center [58, 154] width 107 height 17
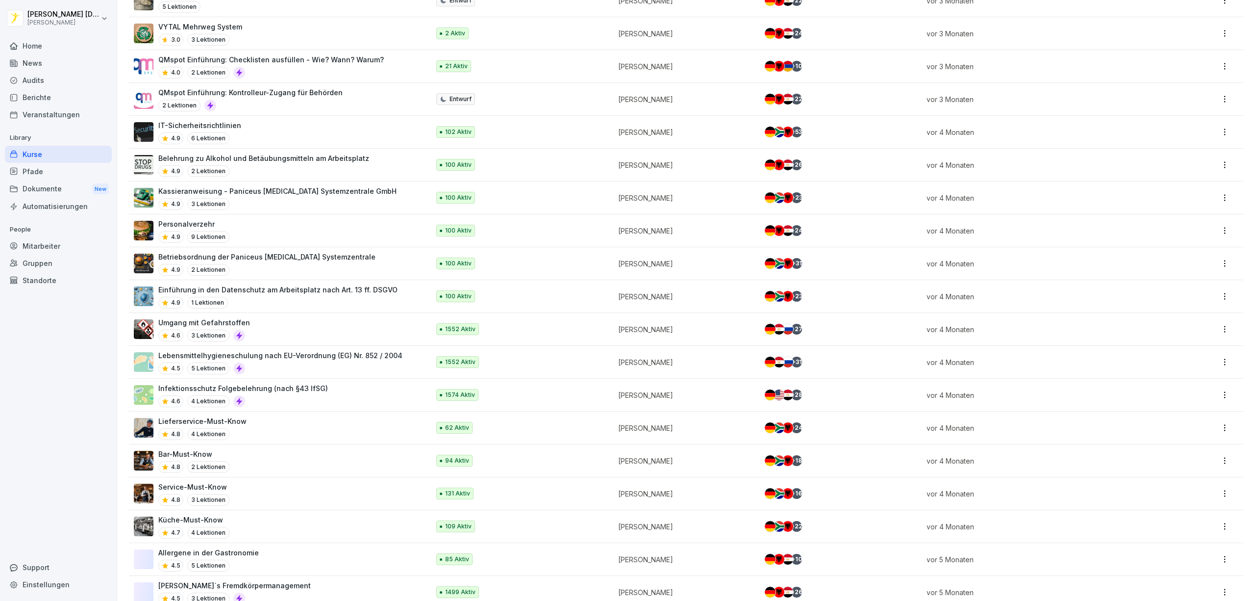
scroll to position [1073, 0]
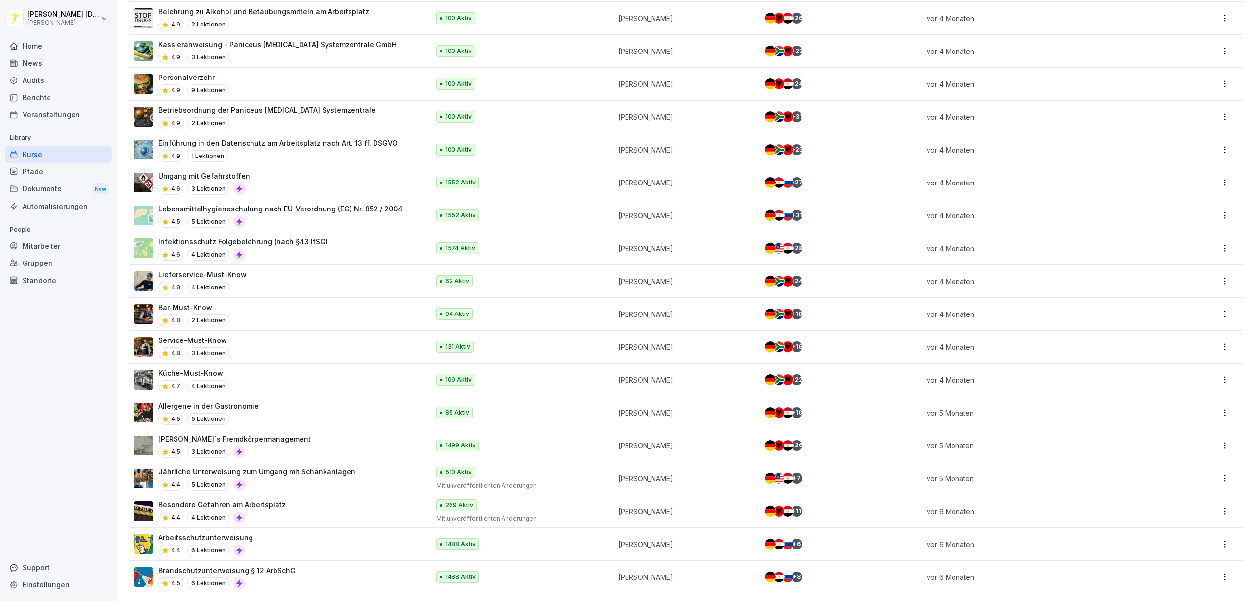
click at [316, 567] on div "Brandschutzunterweisung § 12 ArbSchG 4.5 6 Lektionen" at bounding box center [277, 577] width 286 height 24
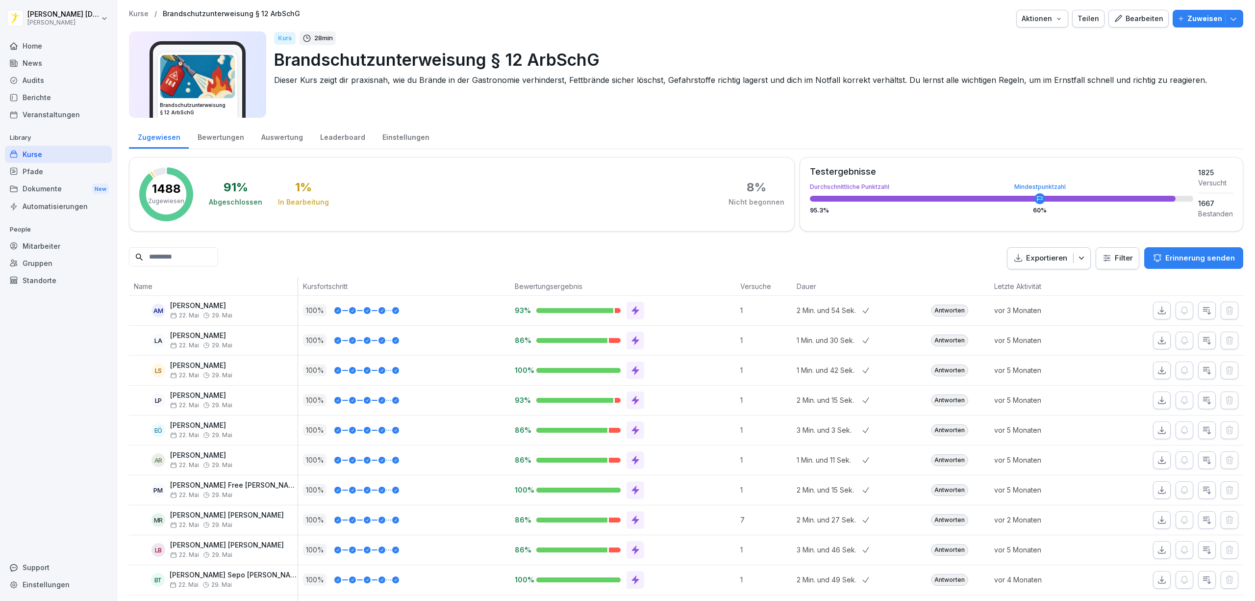
click at [1110, 257] on html "[PERSON_NAME] [PERSON_NAME] Home News Audits Berichte Veranstaltungen Library K…" at bounding box center [627, 300] width 1255 height 601
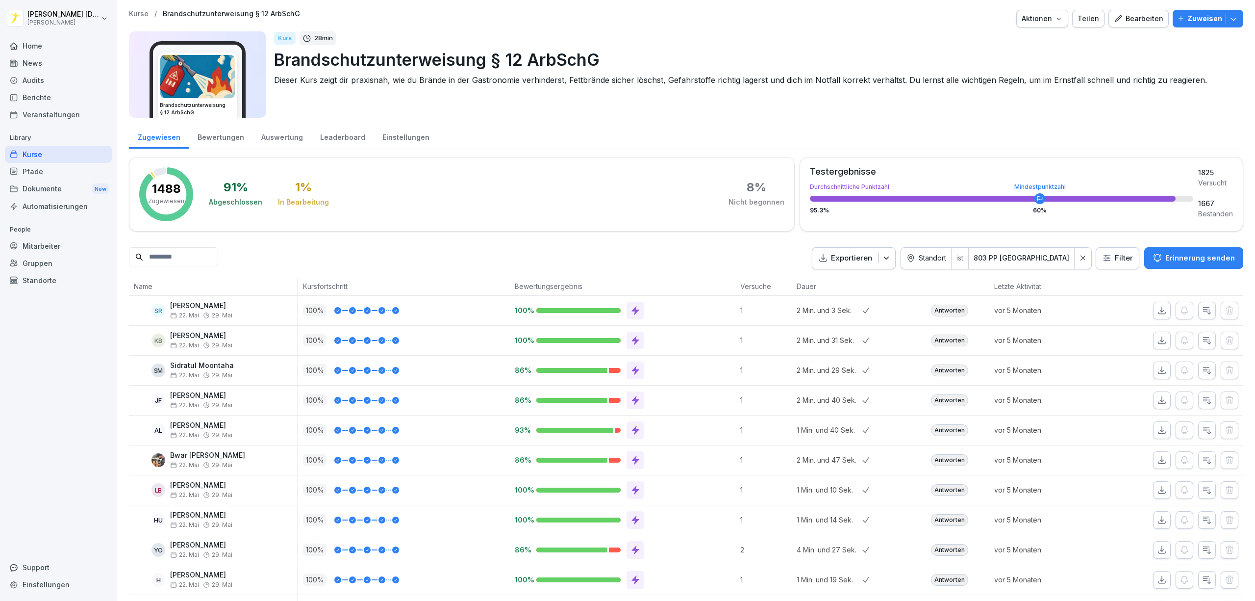
click at [815, 124] on div "Zugewiesen Bewertungen Auswertung Leaderboard Einstellungen" at bounding box center [686, 136] width 1114 height 25
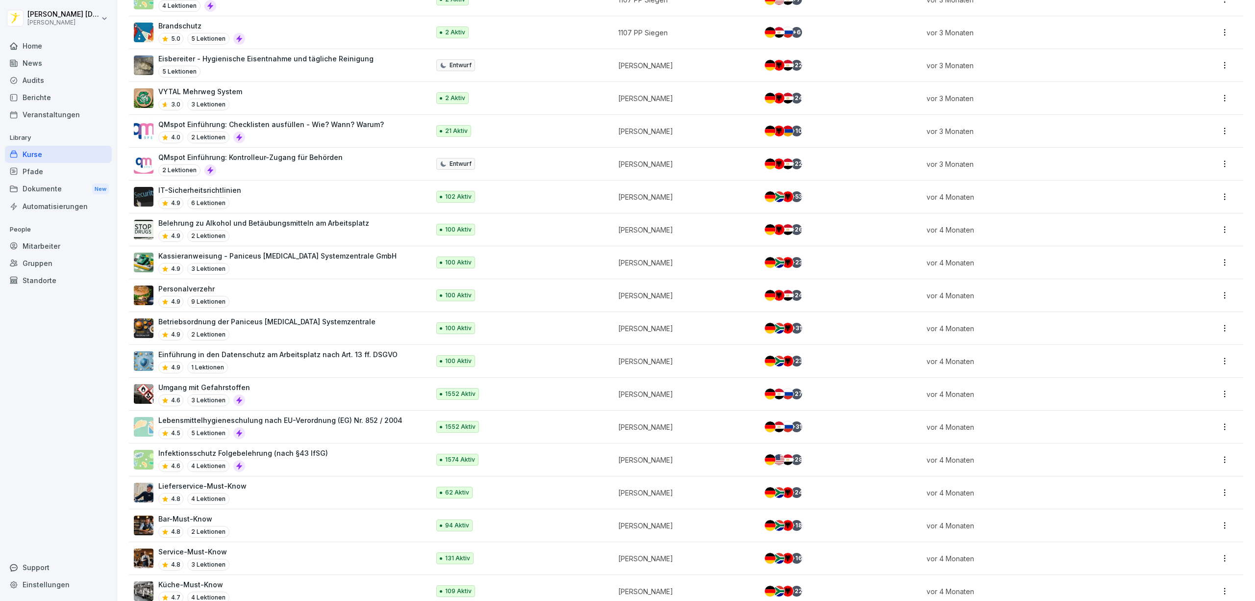
scroll to position [1073, 0]
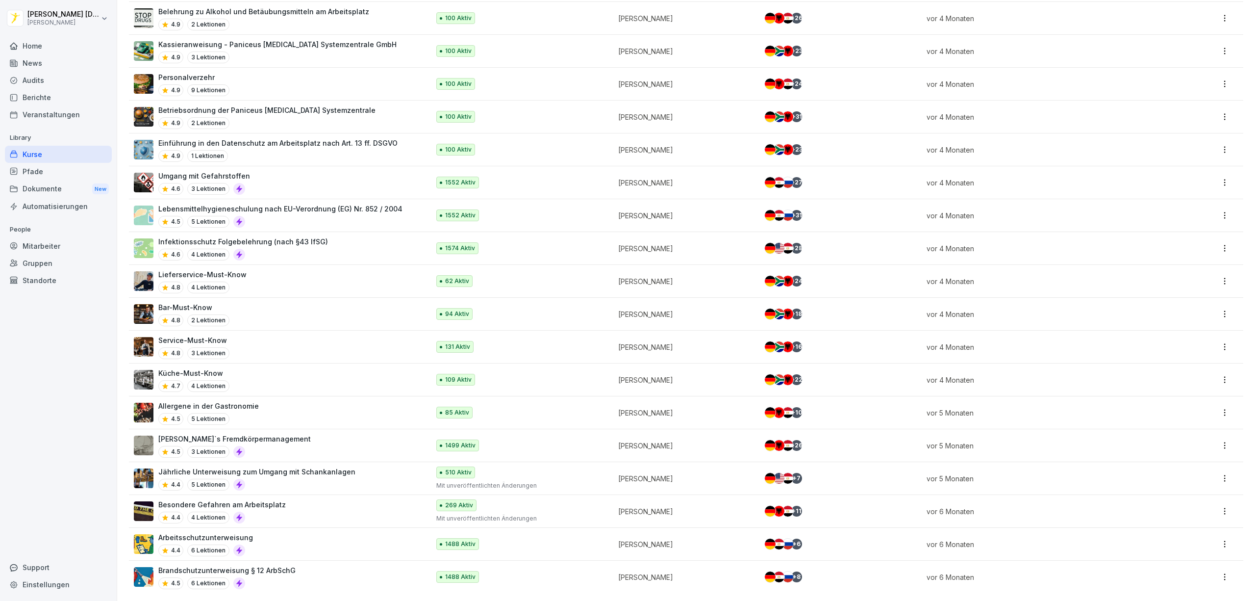
click at [302, 535] on div "Arbeitsschutzunterweisung 4.4 6 Lektionen" at bounding box center [277, 544] width 286 height 24
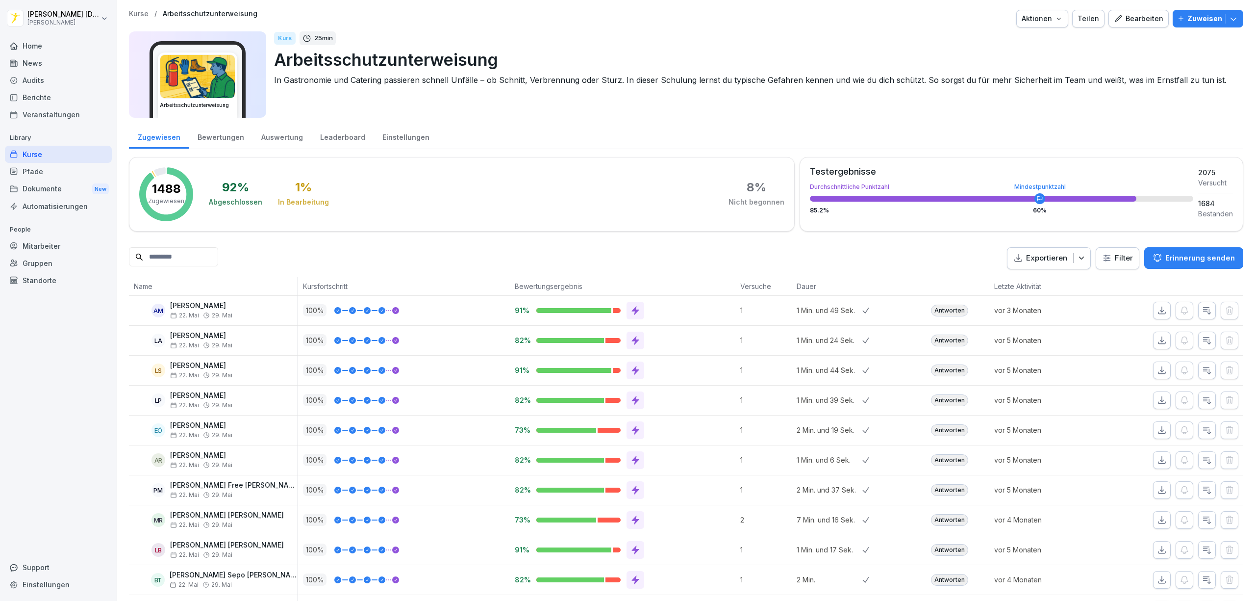
click at [1112, 263] on html "[PERSON_NAME] [PERSON_NAME] Home News Audits Berichte Veranstaltungen Library K…" at bounding box center [627, 300] width 1255 height 601
type input "*****"
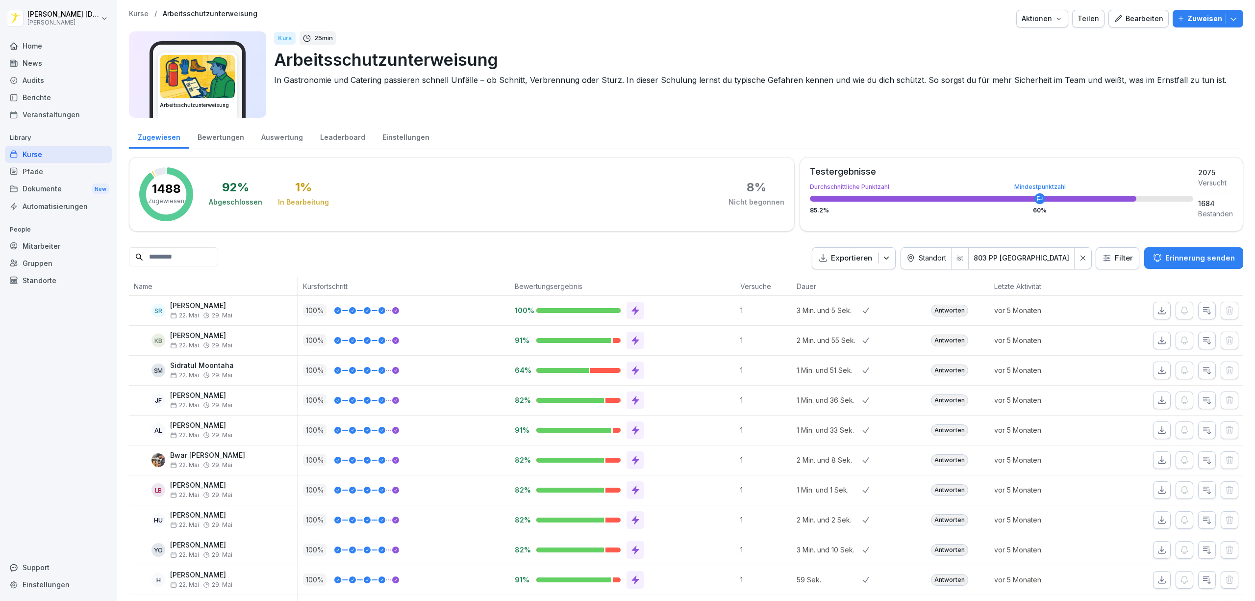
click at [891, 260] on icon "button" at bounding box center [886, 258] width 10 height 10
click at [893, 279] on p "Als Excel Datei exportieren" at bounding box center [876, 281] width 88 height 9
drag, startPoint x: 544, startPoint y: 246, endPoint x: 535, endPoint y: 248, distance: 9.0
click at [544, 247] on div "Zugewiesen Bewertungen Auswertung Leaderboard Einstellungen 1488 Zugewiesen 92 …" at bounding box center [686, 509] width 1114 height 770
